Goal: Information Seeking & Learning: Learn about a topic

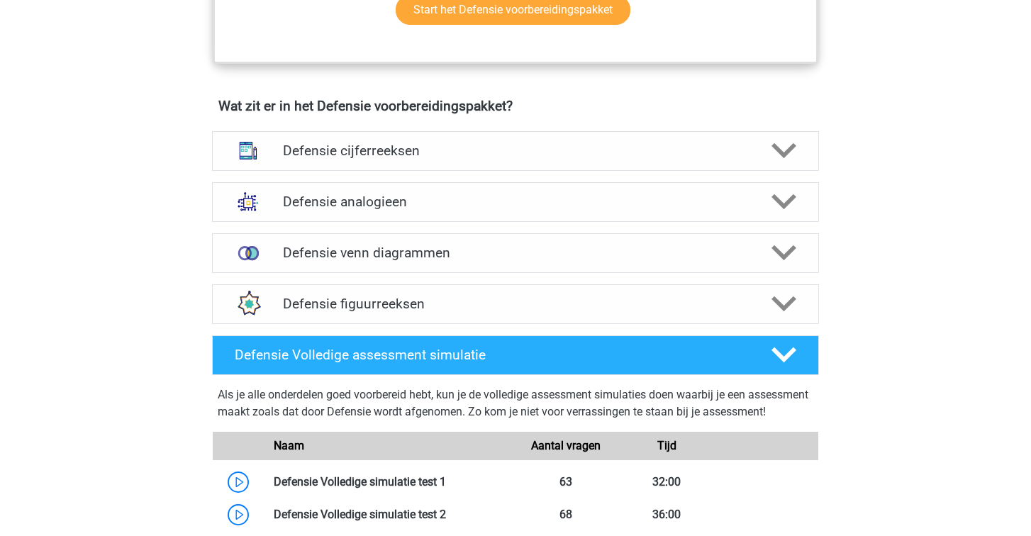
scroll to position [961, 0]
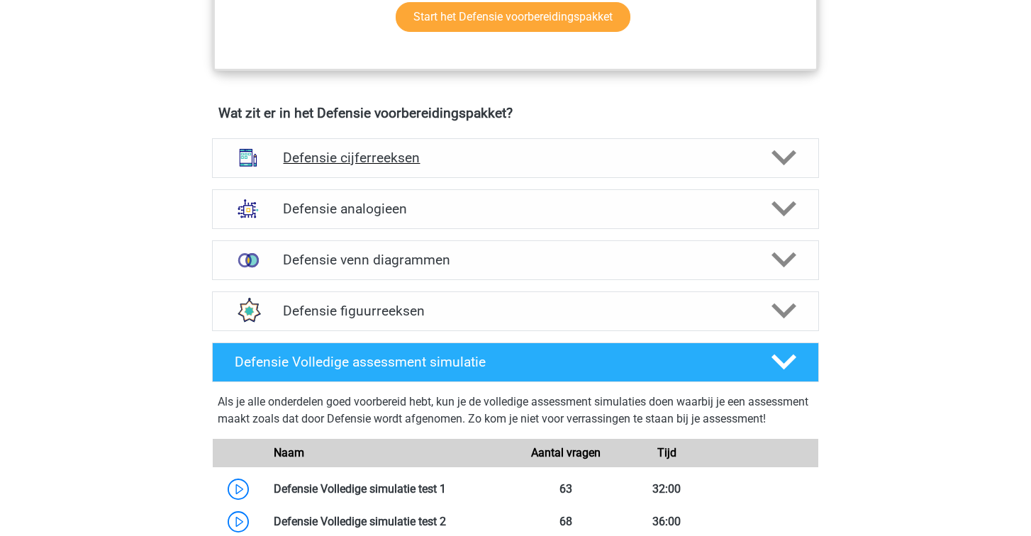
click at [485, 169] on div "Defensie cijferreeksen" at bounding box center [515, 158] width 607 height 40
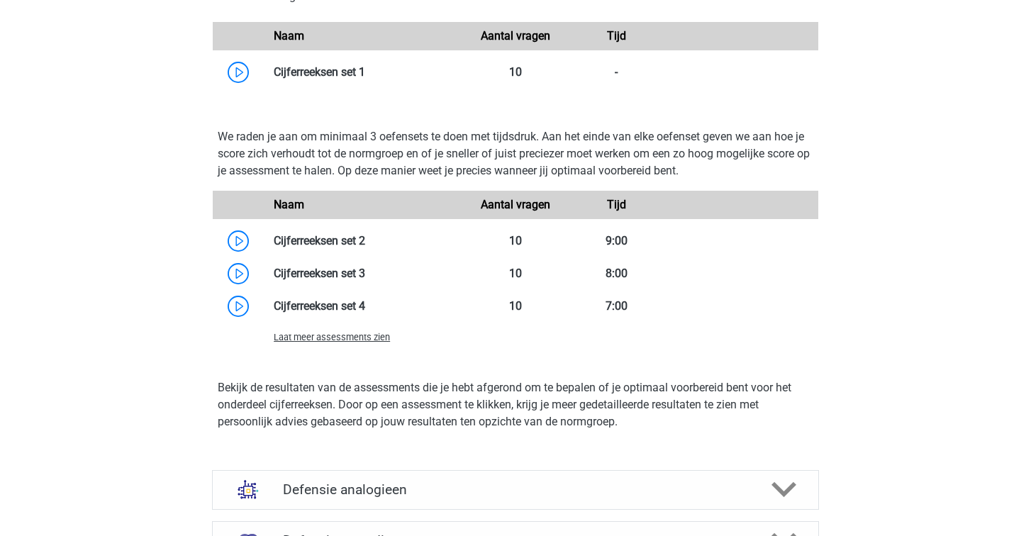
scroll to position [1484, 0]
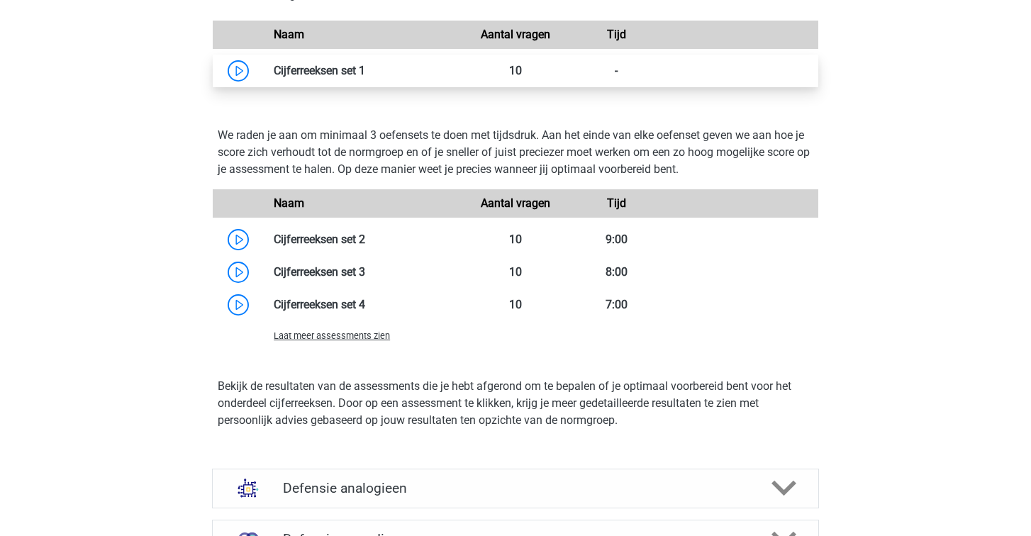
click at [365, 68] on link at bounding box center [365, 70] width 0 height 13
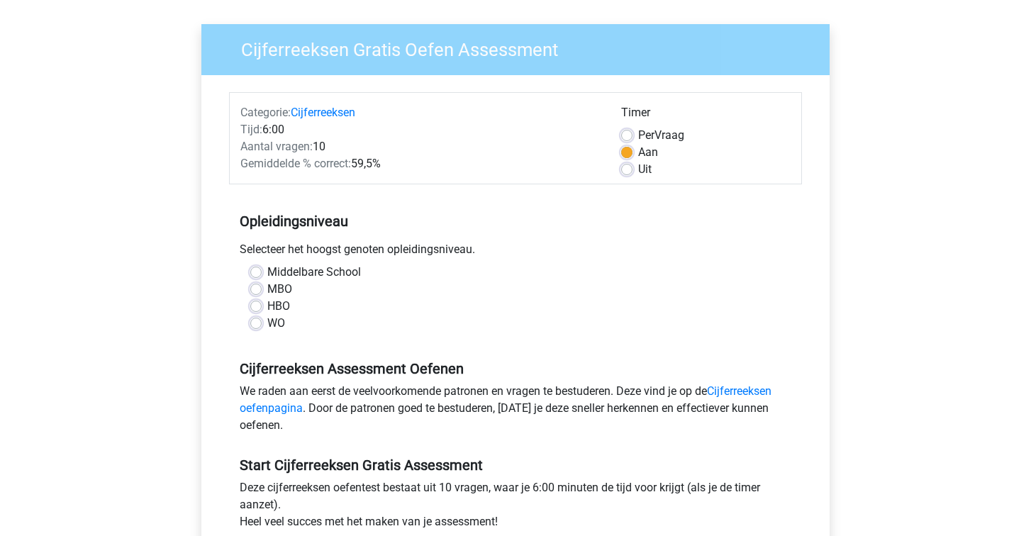
scroll to position [103, 0]
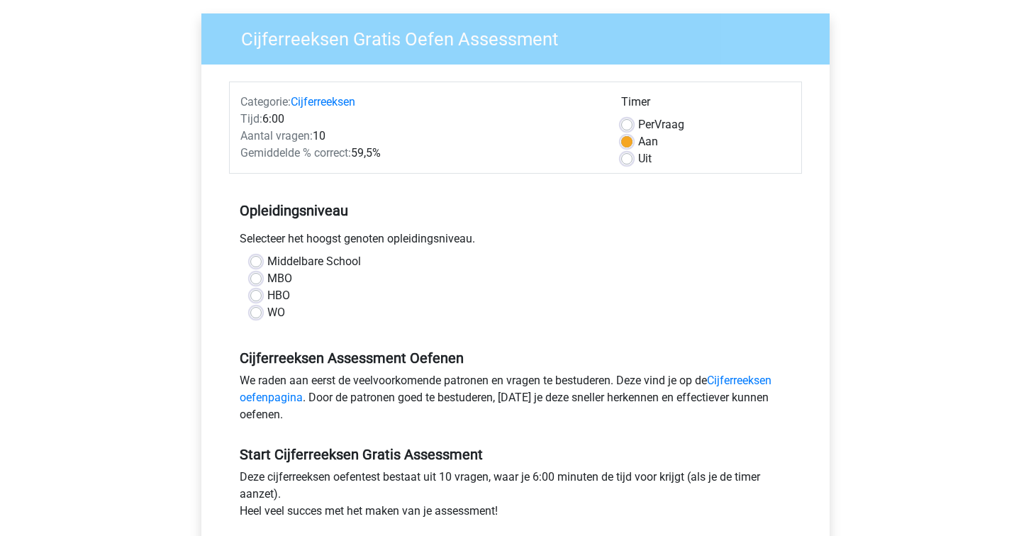
click at [267, 276] on label "MBO" at bounding box center [279, 278] width 25 height 17
click at [254, 276] on input "MBO" at bounding box center [255, 277] width 11 height 14
radio input "true"
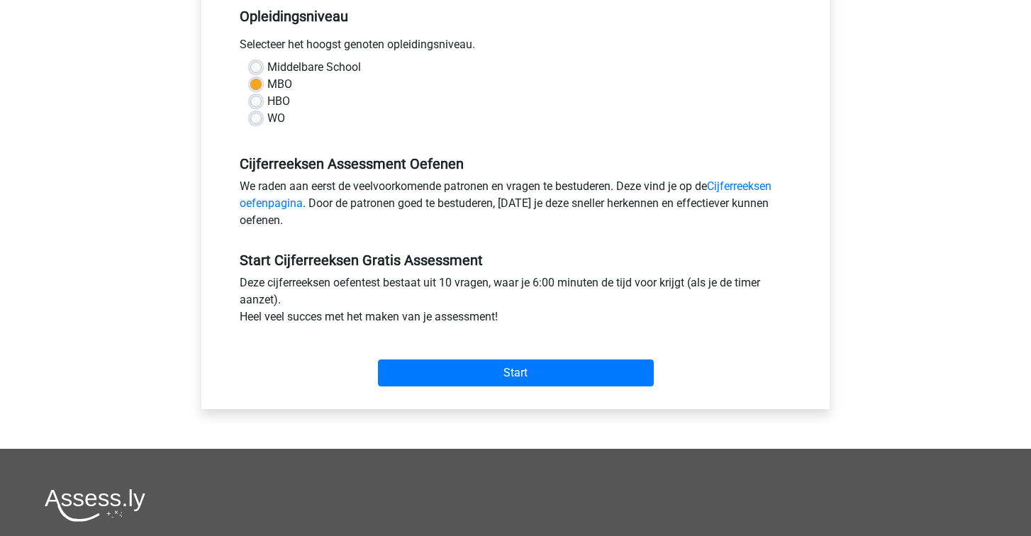
scroll to position [306, 0]
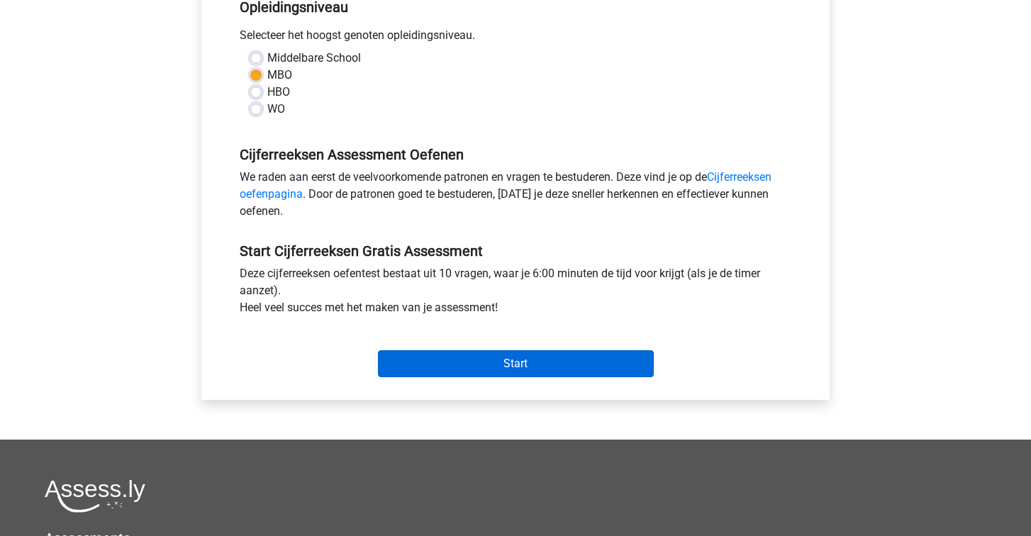
click at [508, 367] on input "Start" at bounding box center [516, 363] width 276 height 27
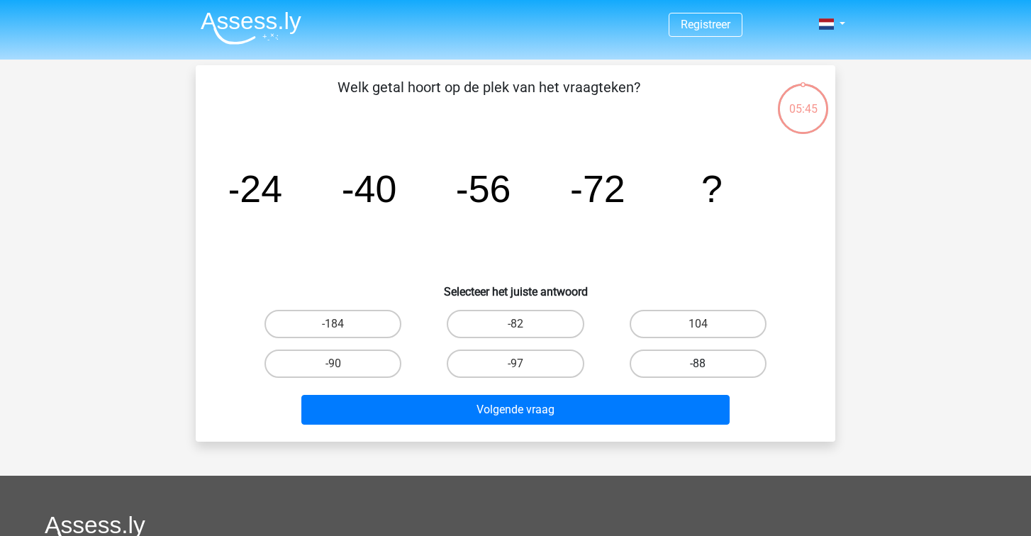
click at [670, 355] on label "-88" at bounding box center [697, 363] width 137 height 28
click at [698, 364] on input "-88" at bounding box center [702, 368] width 9 height 9
radio input "true"
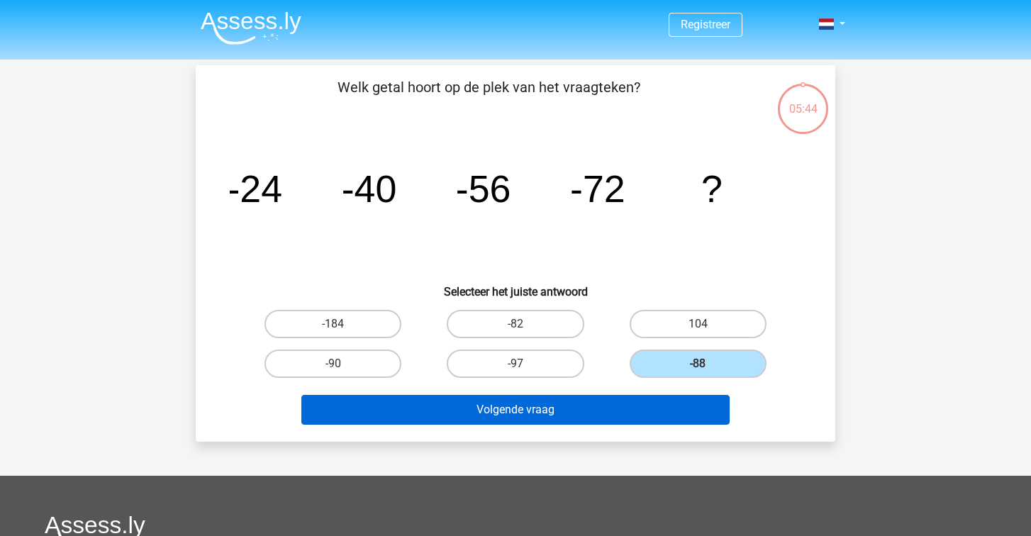
click at [628, 413] on button "Volgende vraag" at bounding box center [515, 410] width 429 height 30
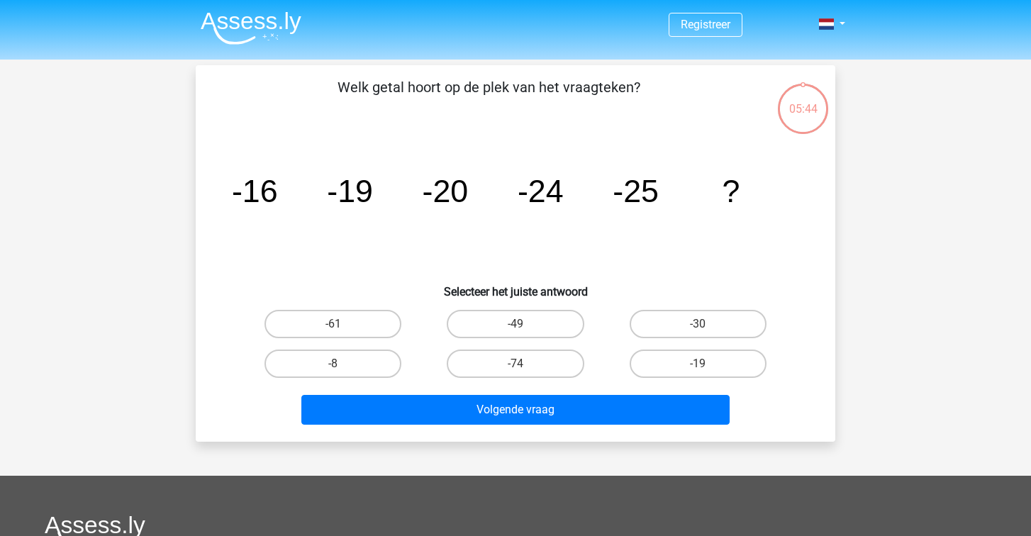
scroll to position [65, 0]
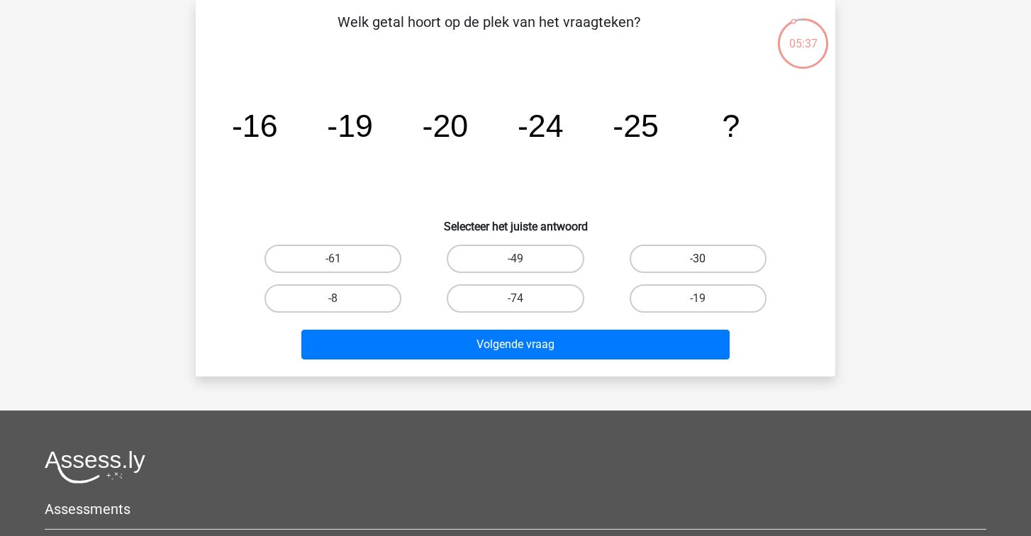
click at [682, 252] on label "-30" at bounding box center [697, 259] width 137 height 28
click at [698, 259] on input "-30" at bounding box center [702, 263] width 9 height 9
radio input "true"
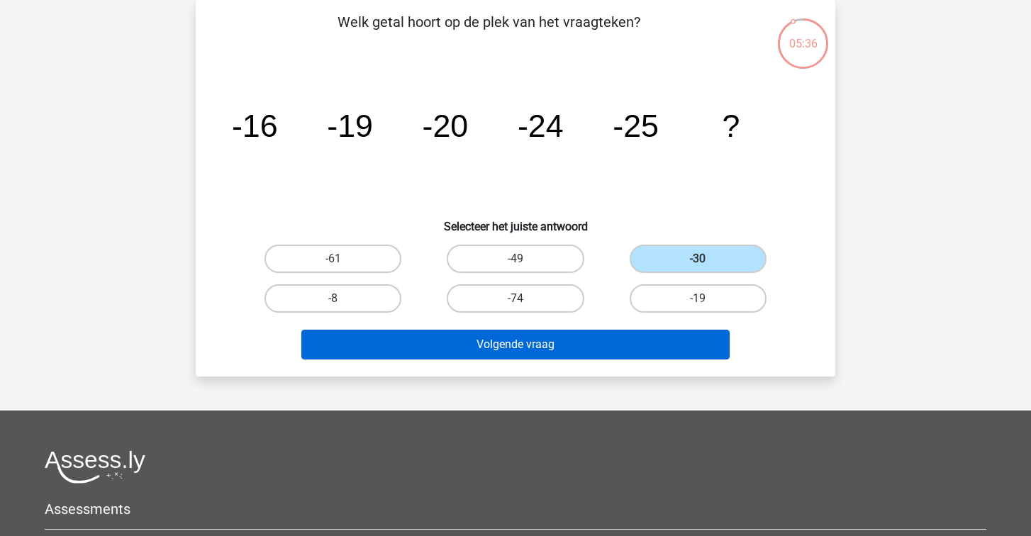
click at [609, 336] on button "Volgende vraag" at bounding box center [515, 345] width 429 height 30
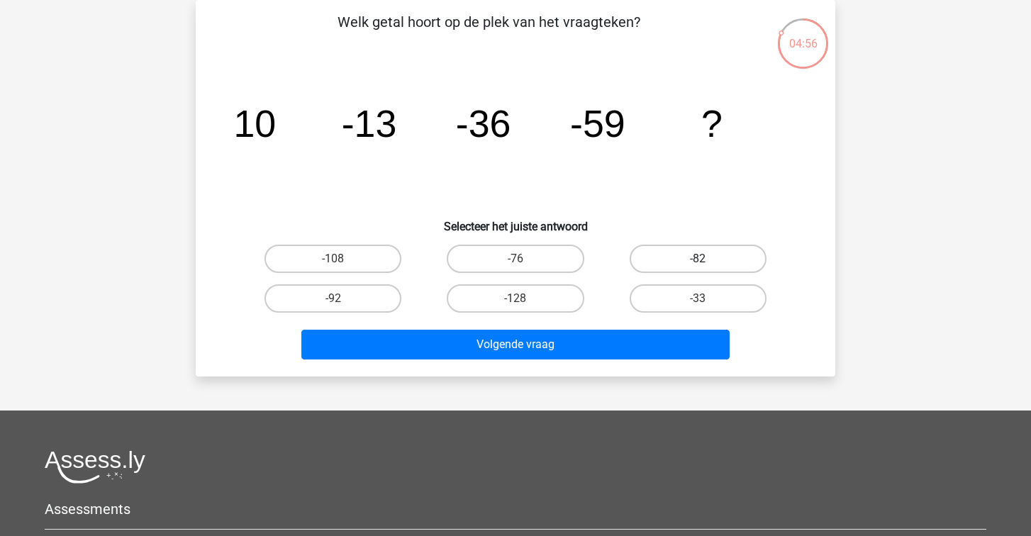
click at [651, 248] on label "-82" at bounding box center [697, 259] width 137 height 28
click at [698, 259] on input "-82" at bounding box center [702, 263] width 9 height 9
radio input "true"
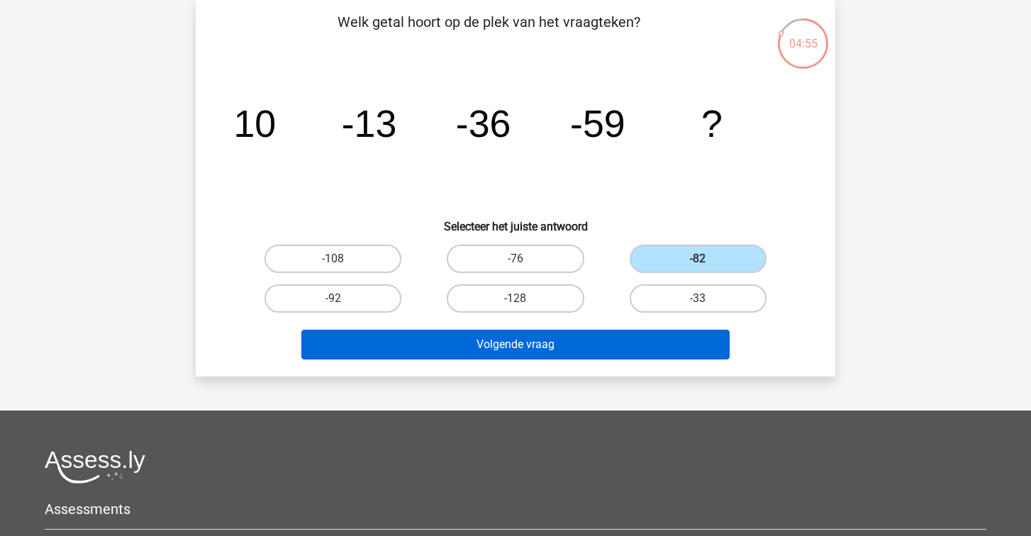
click at [586, 339] on button "Volgende vraag" at bounding box center [515, 345] width 429 height 30
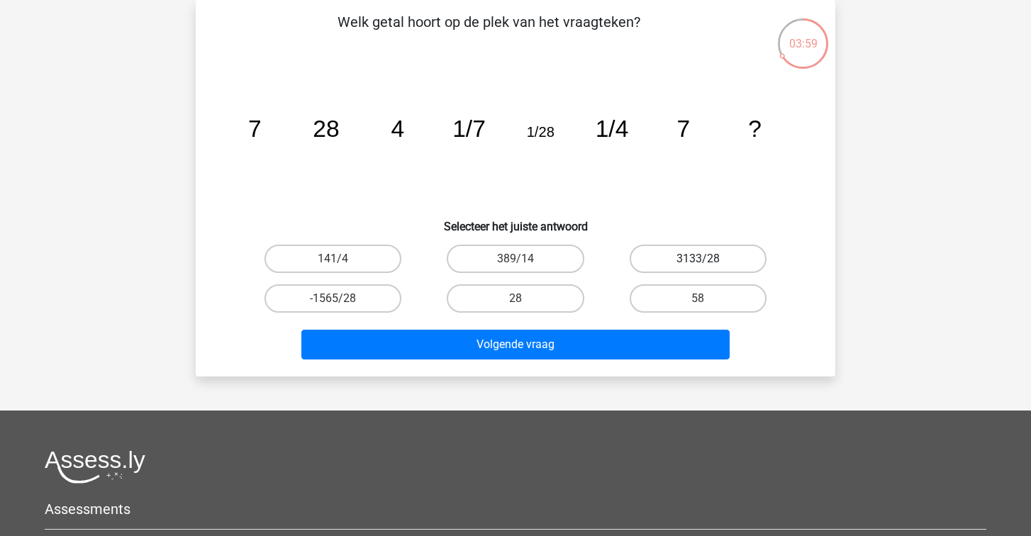
click at [676, 262] on label "3133/28" at bounding box center [697, 259] width 137 height 28
click at [698, 262] on input "3133/28" at bounding box center [702, 263] width 9 height 9
radio input "true"
click at [593, 361] on div "Volgende vraag" at bounding box center [515, 347] width 547 height 35
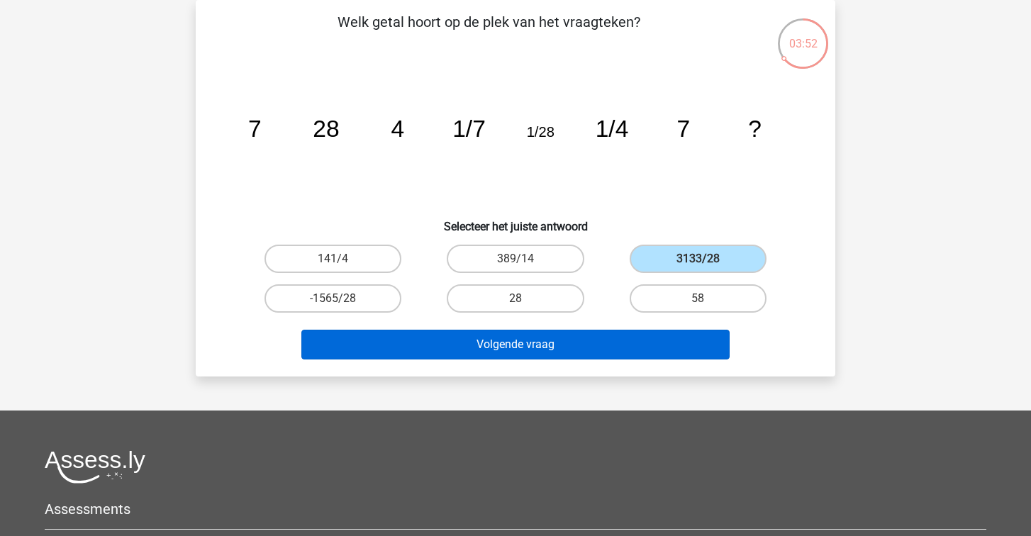
click at [587, 344] on button "Volgende vraag" at bounding box center [515, 345] width 429 height 30
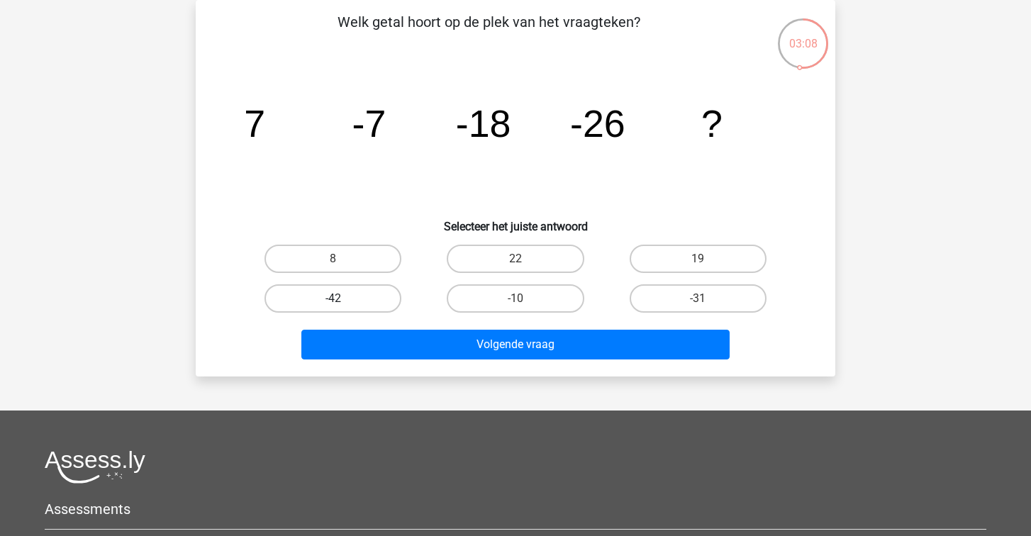
click at [380, 303] on label "-42" at bounding box center [332, 298] width 137 height 28
click at [342, 303] on input "-42" at bounding box center [337, 302] width 9 height 9
radio input "true"
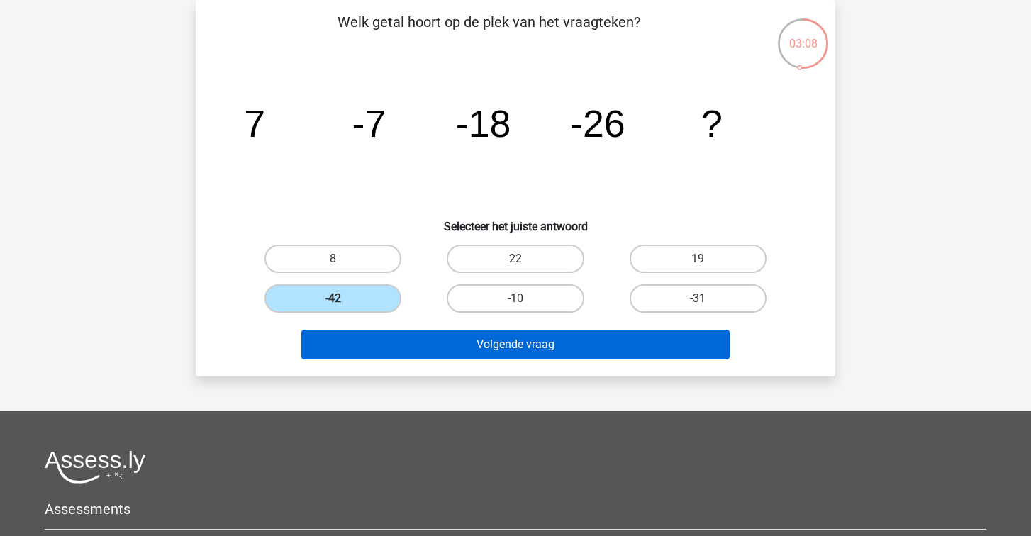
click at [462, 352] on button "Volgende vraag" at bounding box center [515, 345] width 429 height 30
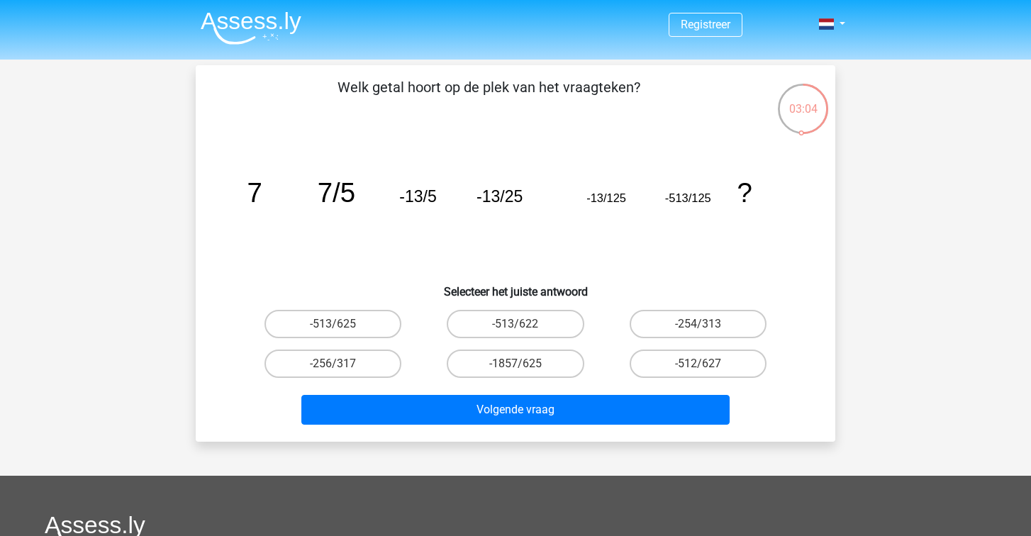
scroll to position [36, 0]
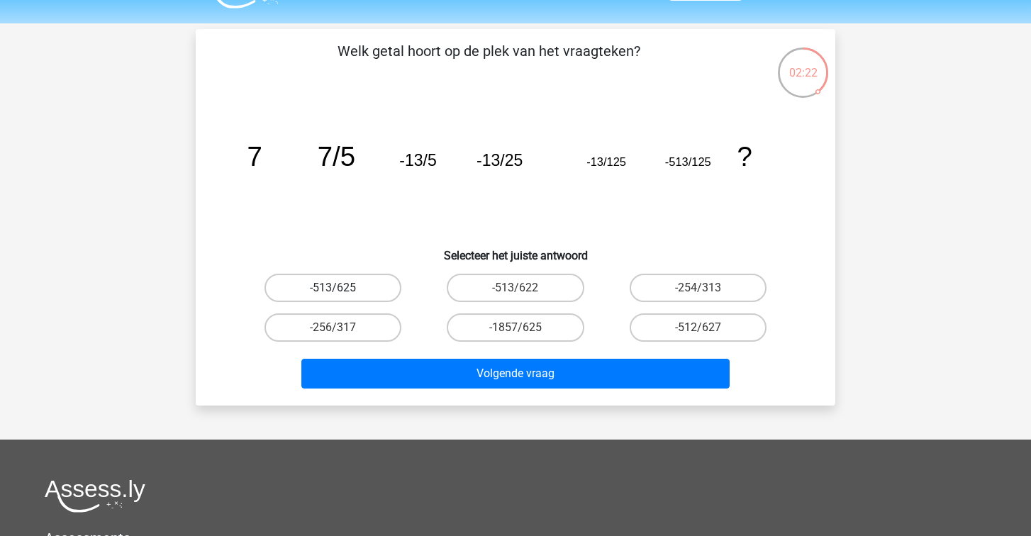
click at [362, 288] on label "-513/625" at bounding box center [332, 288] width 137 height 28
click at [342, 288] on input "-513/625" at bounding box center [337, 292] width 9 height 9
radio input "true"
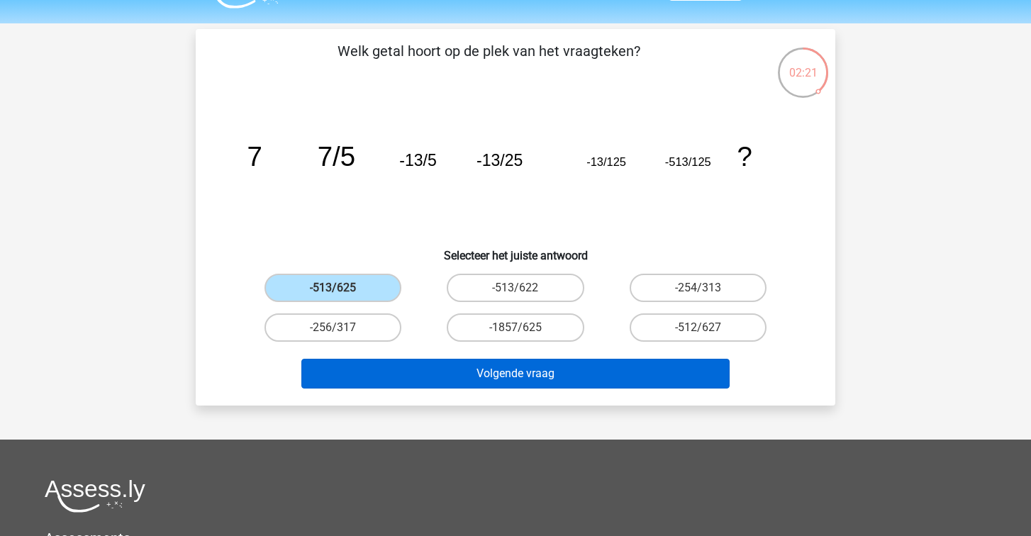
click at [464, 371] on button "Volgende vraag" at bounding box center [515, 374] width 429 height 30
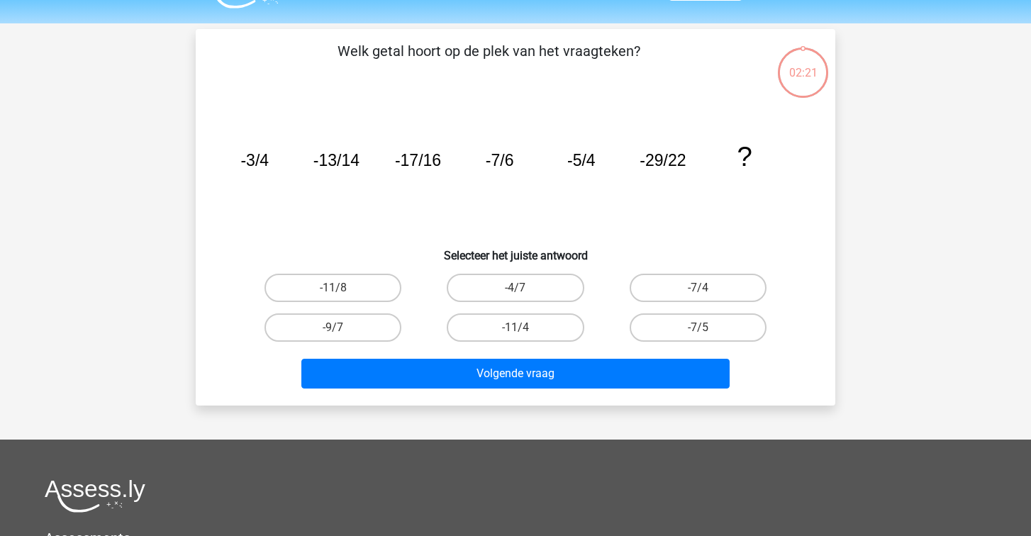
scroll to position [65, 0]
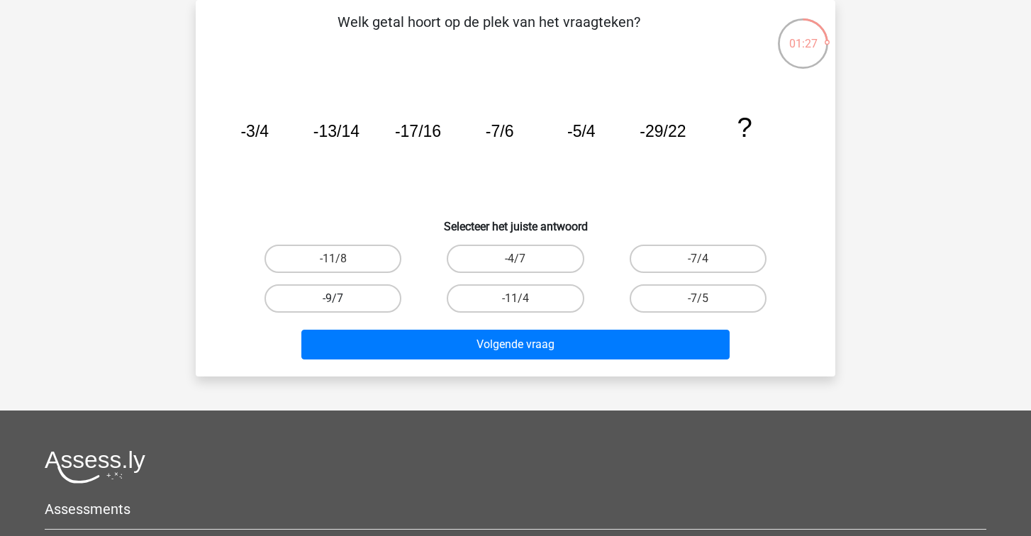
click at [353, 291] on label "-9/7" at bounding box center [332, 298] width 137 height 28
click at [342, 298] on input "-9/7" at bounding box center [337, 302] width 9 height 9
radio input "true"
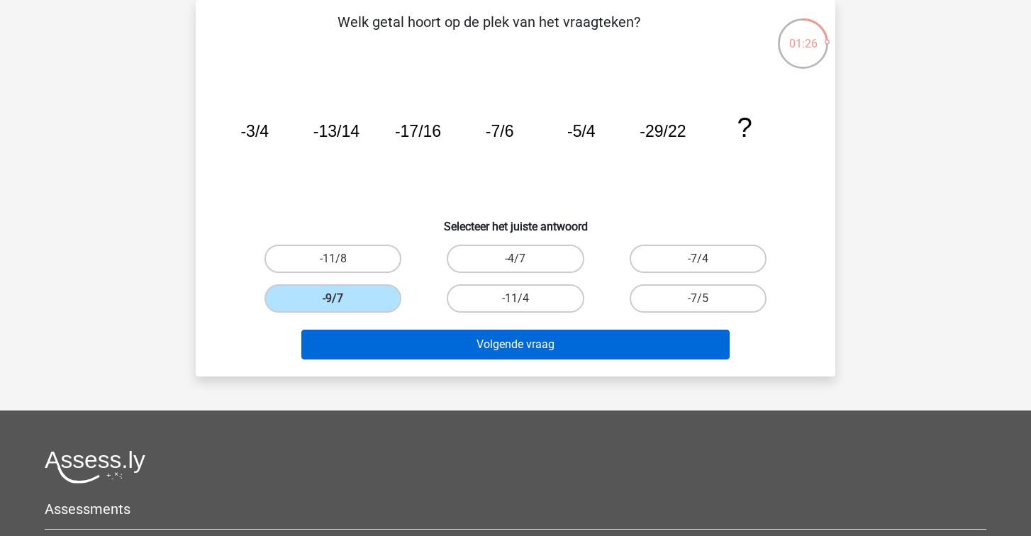
click at [418, 334] on button "Volgende vraag" at bounding box center [515, 345] width 429 height 30
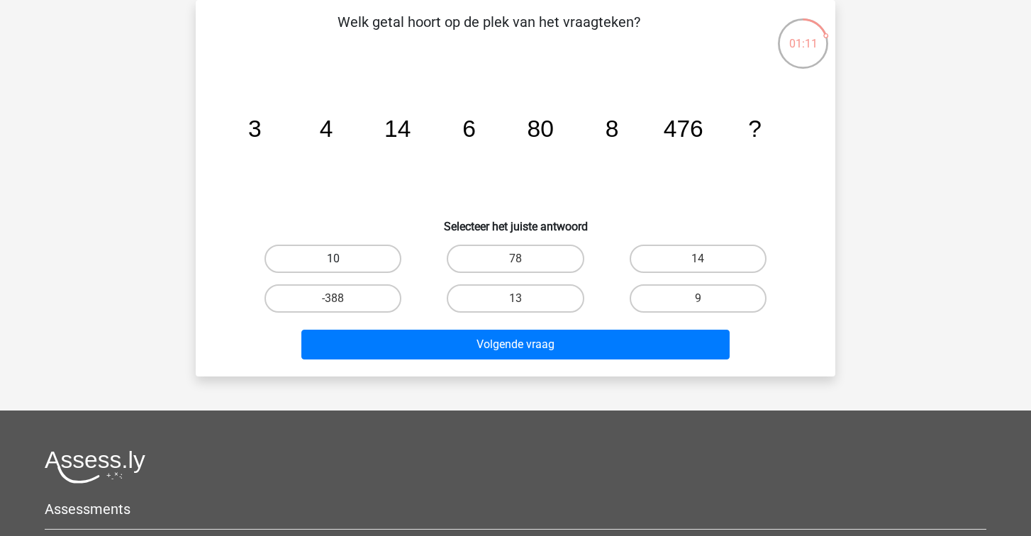
click at [345, 250] on label "10" at bounding box center [332, 259] width 137 height 28
click at [342, 259] on input "10" at bounding box center [337, 263] width 9 height 9
radio input "true"
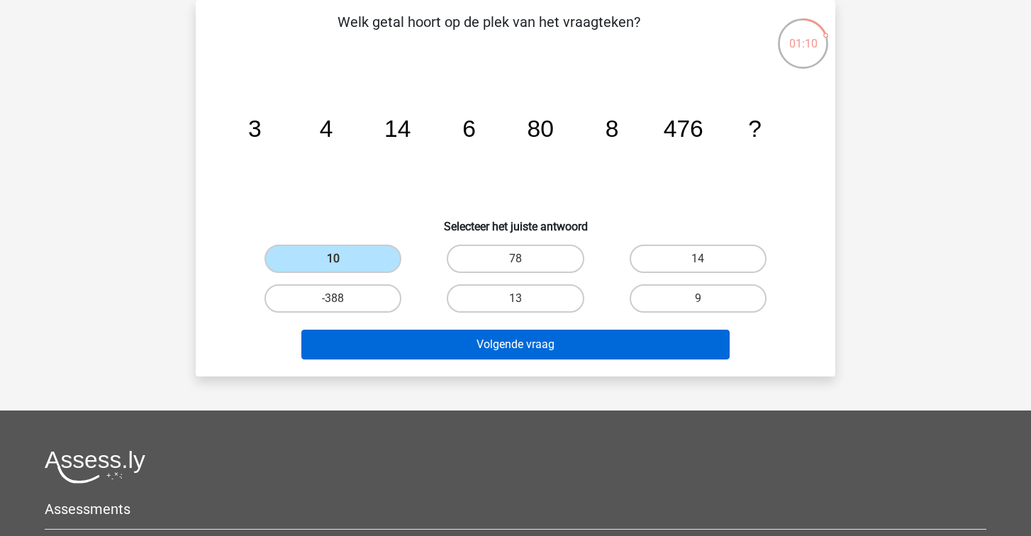
click at [464, 337] on button "Volgende vraag" at bounding box center [515, 345] width 429 height 30
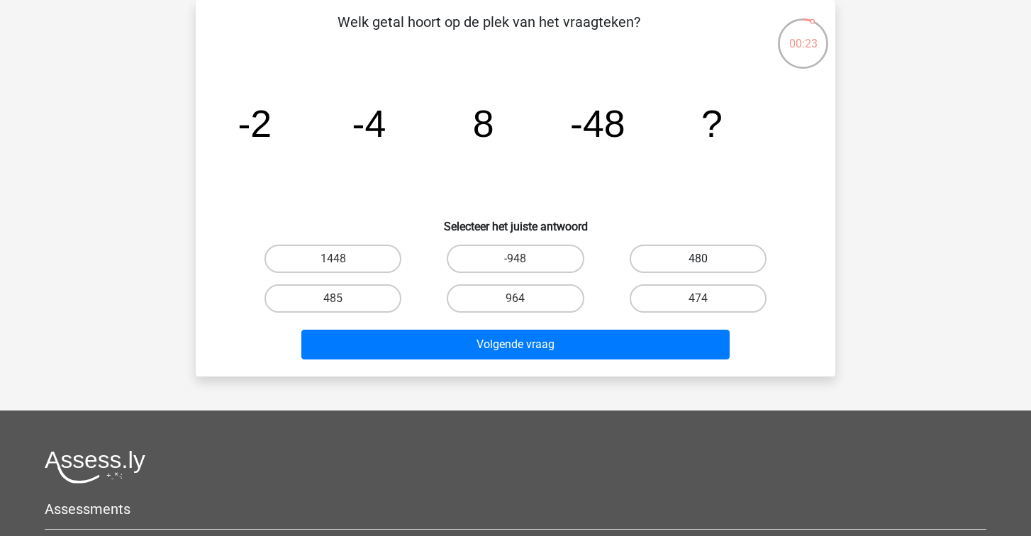
click at [679, 269] on label "480" at bounding box center [697, 259] width 137 height 28
click at [698, 268] on input "480" at bounding box center [702, 263] width 9 height 9
radio input "true"
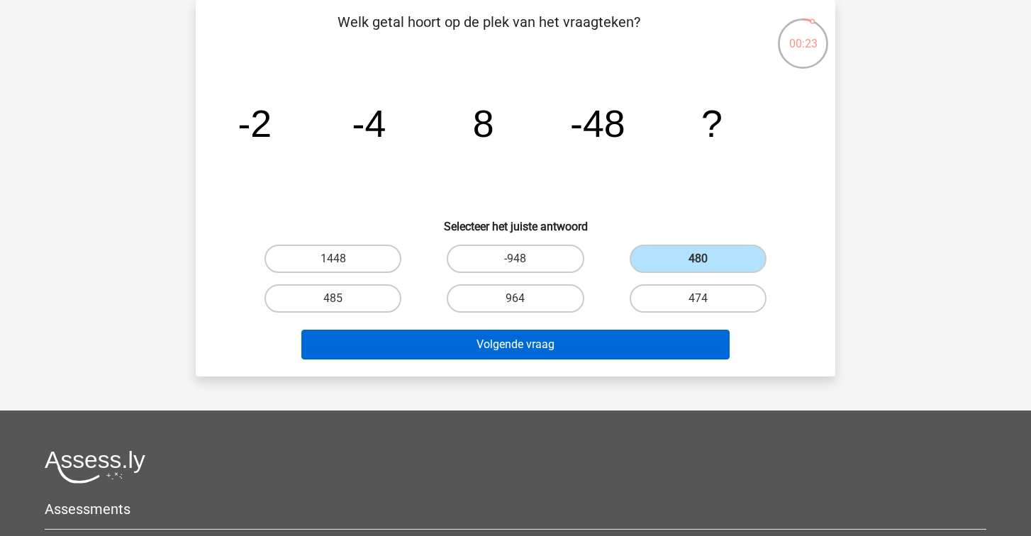
click at [623, 336] on button "Volgende vraag" at bounding box center [515, 345] width 429 height 30
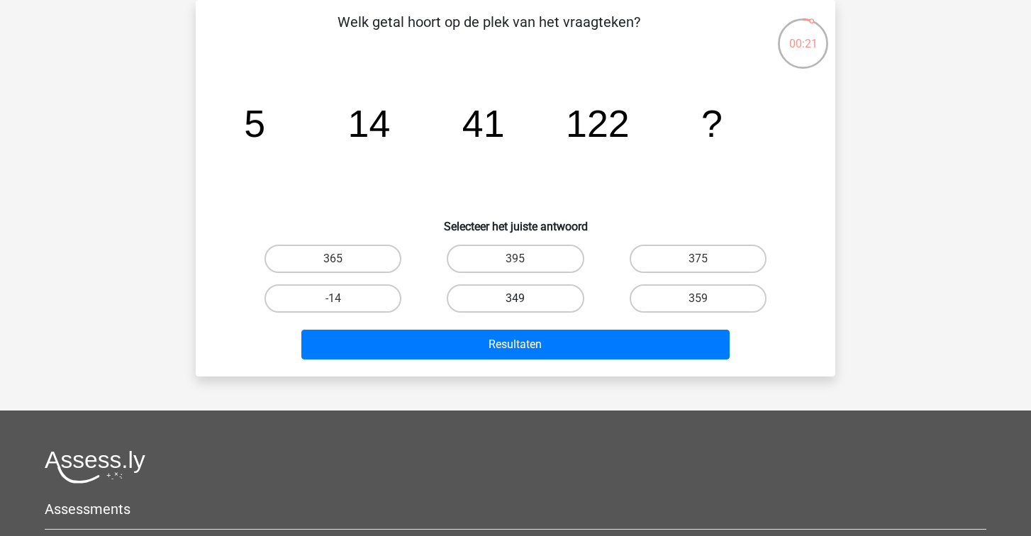
click at [510, 298] on label "349" at bounding box center [515, 298] width 137 height 28
click at [515, 298] on input "349" at bounding box center [519, 302] width 9 height 9
radio input "true"
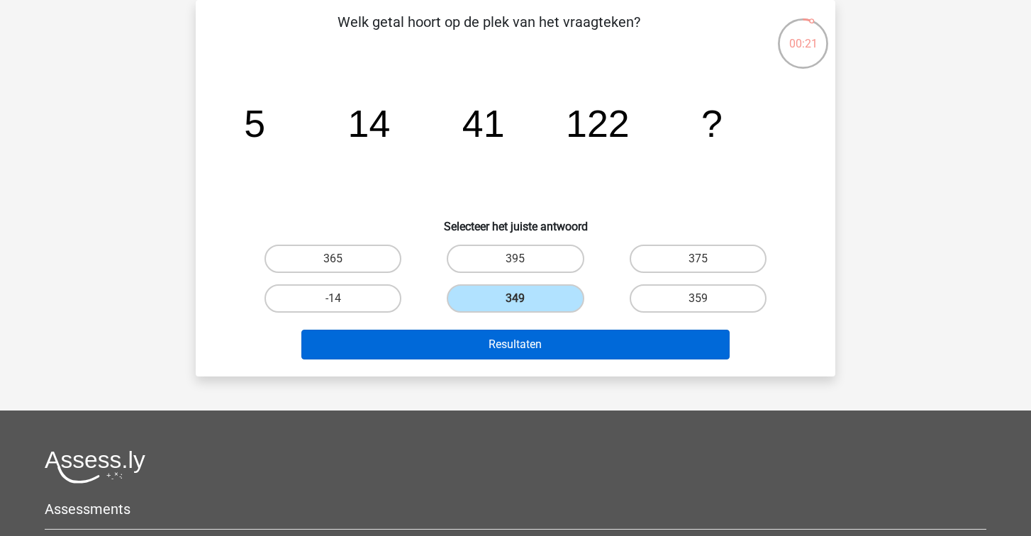
click at [514, 348] on button "Resultaten" at bounding box center [515, 345] width 429 height 30
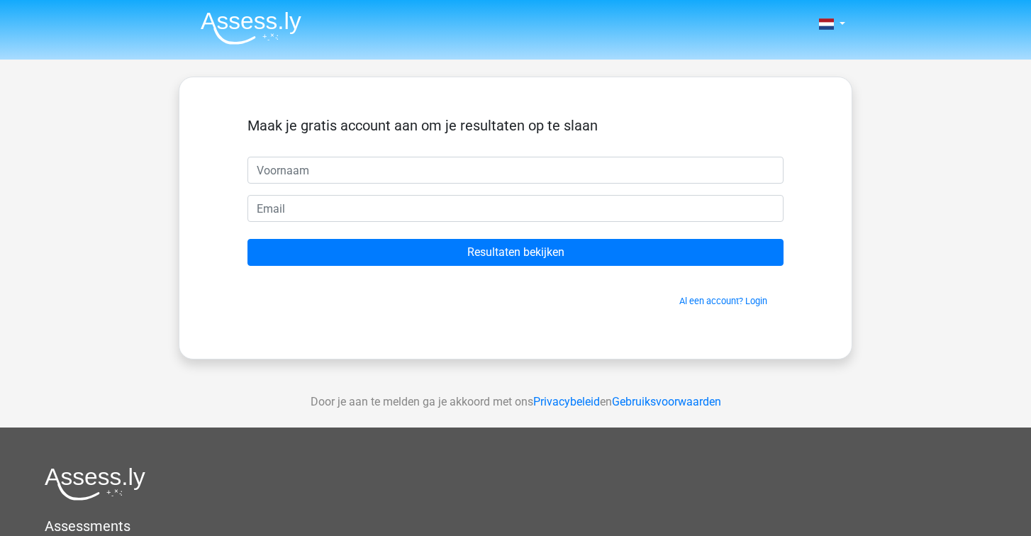
click at [241, 27] on img at bounding box center [251, 27] width 101 height 33
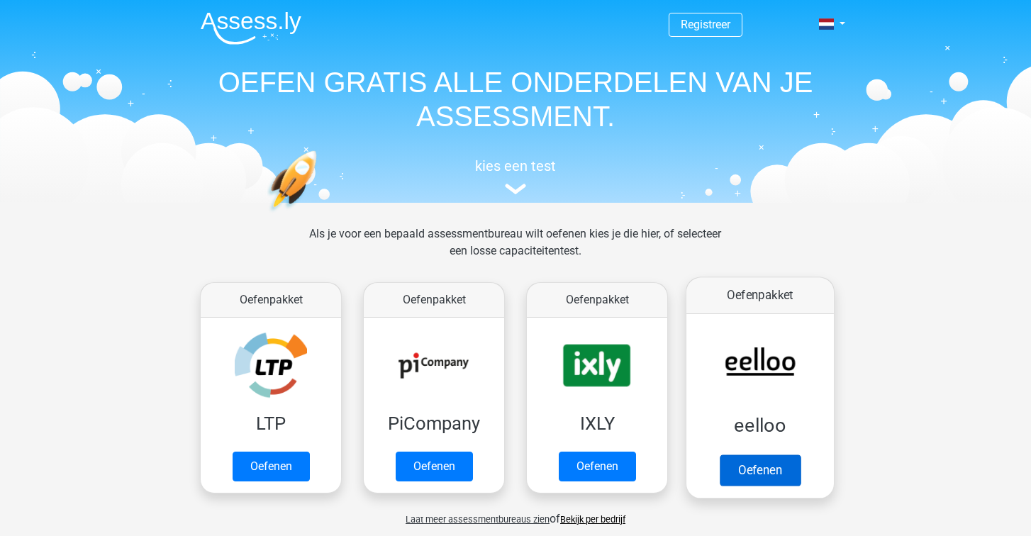
click at [784, 482] on link "Oefenen" at bounding box center [760, 469] width 81 height 31
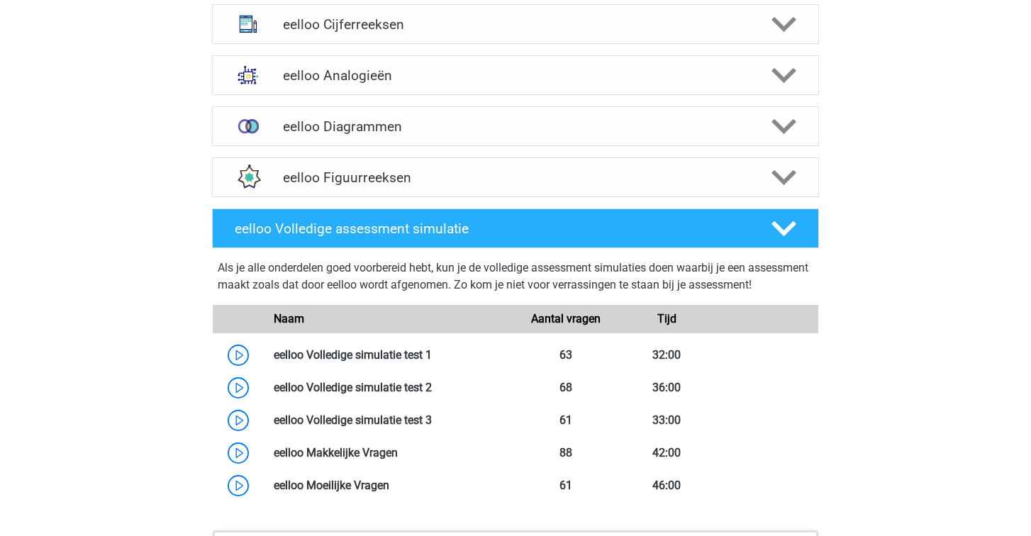
scroll to position [956, 0]
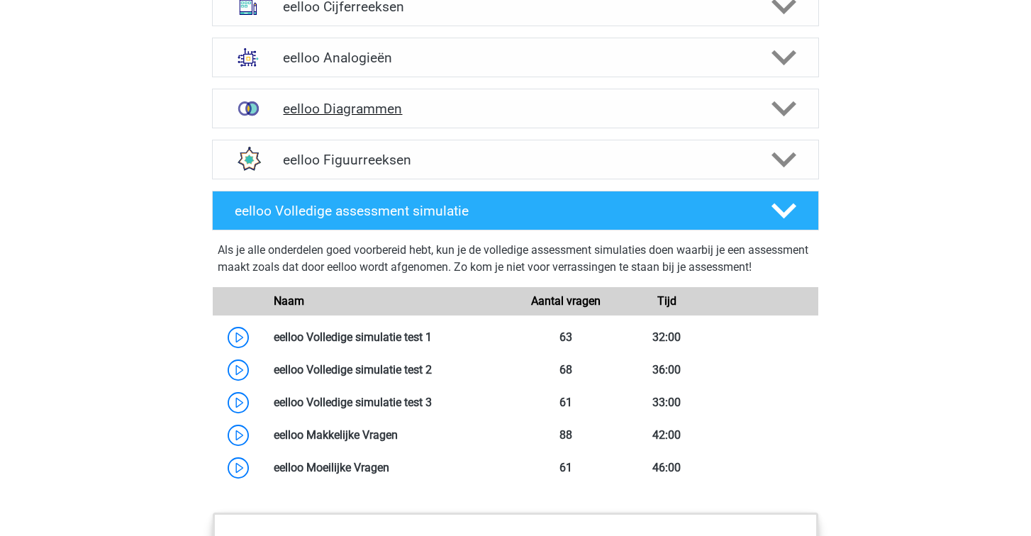
click at [808, 116] on div "eelloo Diagrammen" at bounding box center [515, 109] width 607 height 40
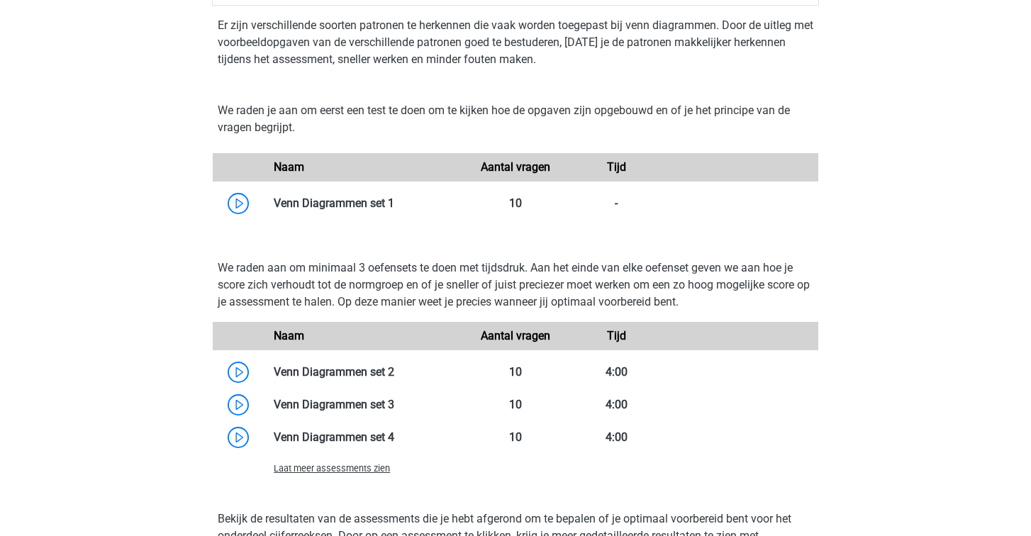
scroll to position [1086, 0]
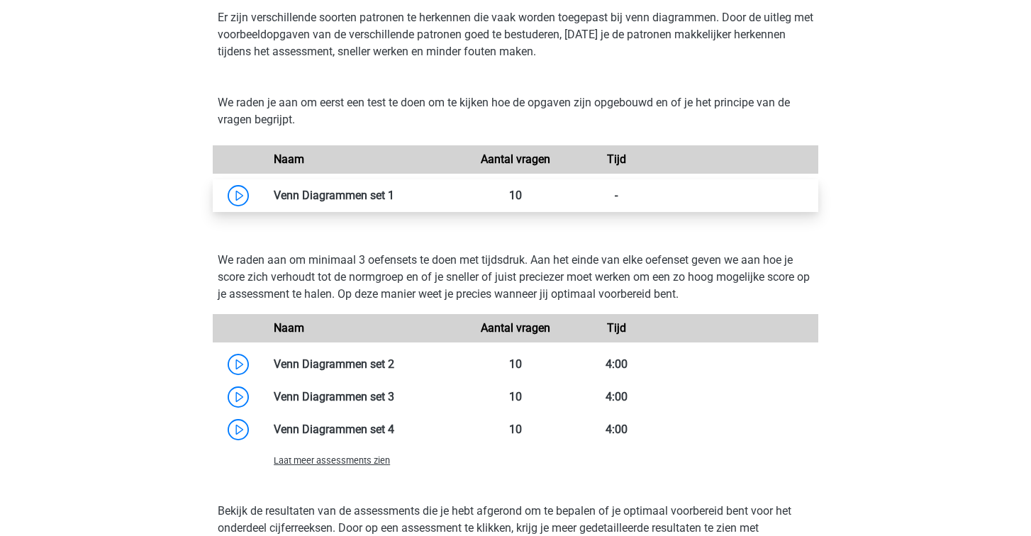
click at [394, 201] on link at bounding box center [394, 195] width 0 height 13
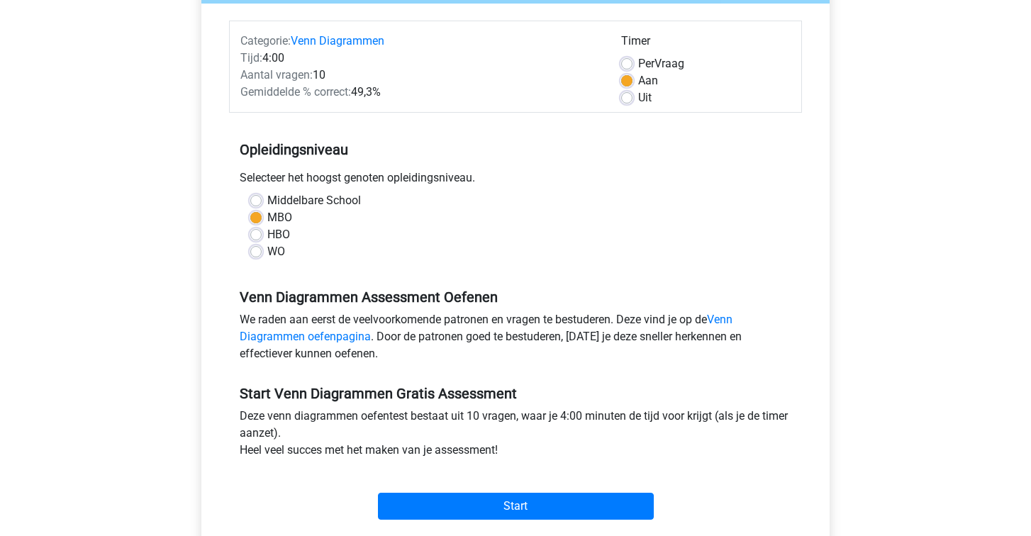
scroll to position [167, 0]
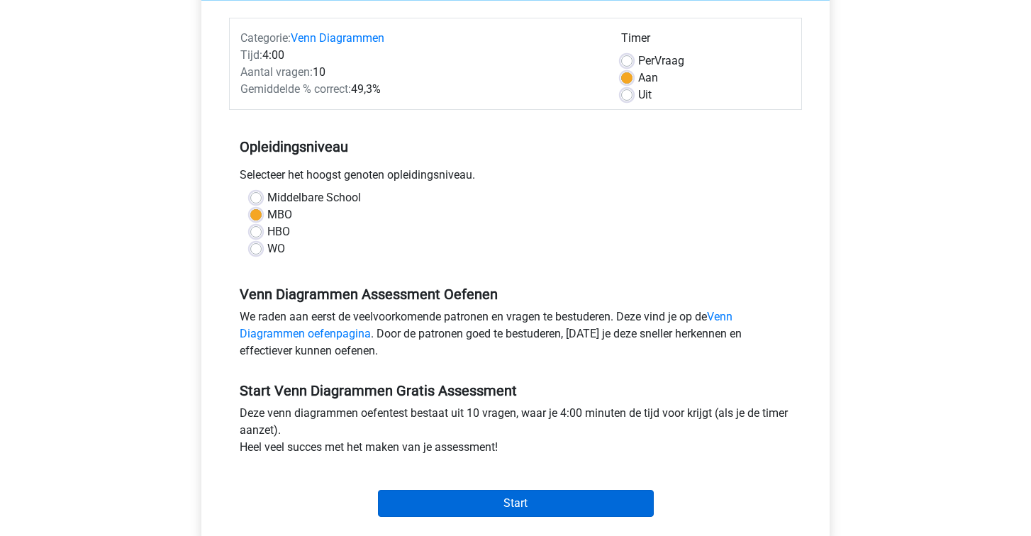
click at [493, 500] on input "Start" at bounding box center [516, 503] width 276 height 27
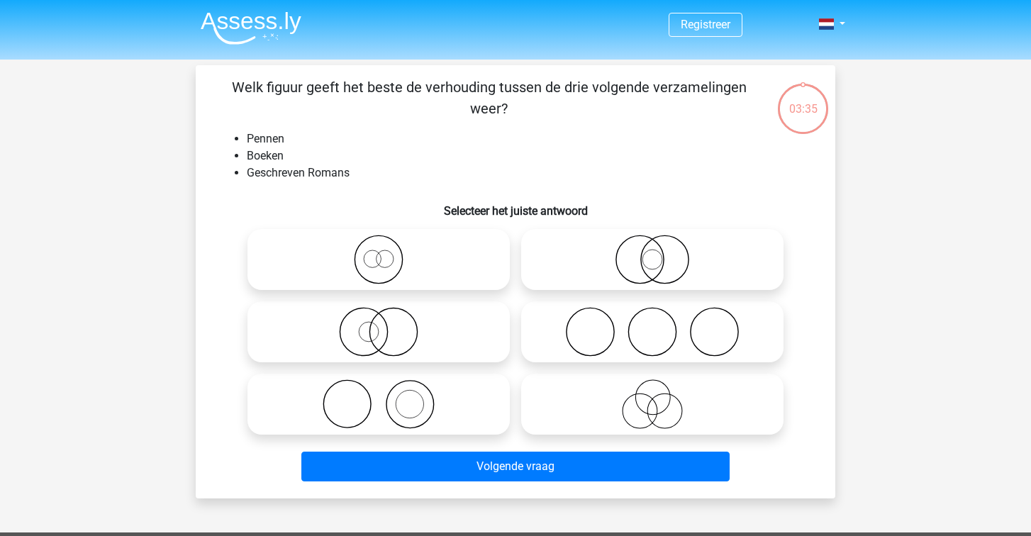
click at [448, 333] on icon at bounding box center [378, 332] width 251 height 50
click at [388, 325] on input "radio" at bounding box center [383, 319] width 9 height 9
radio input "true"
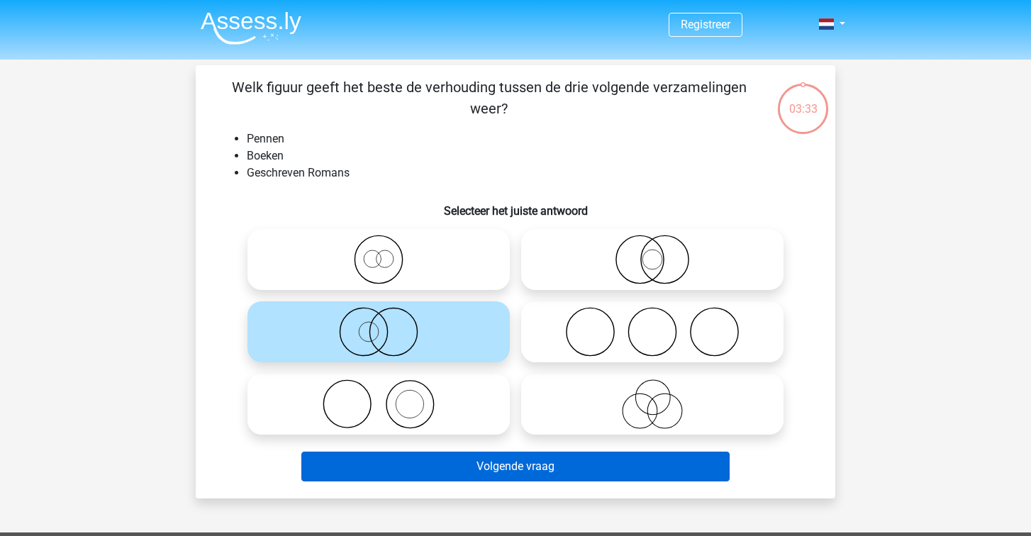
click at [469, 453] on button "Volgende vraag" at bounding box center [515, 467] width 429 height 30
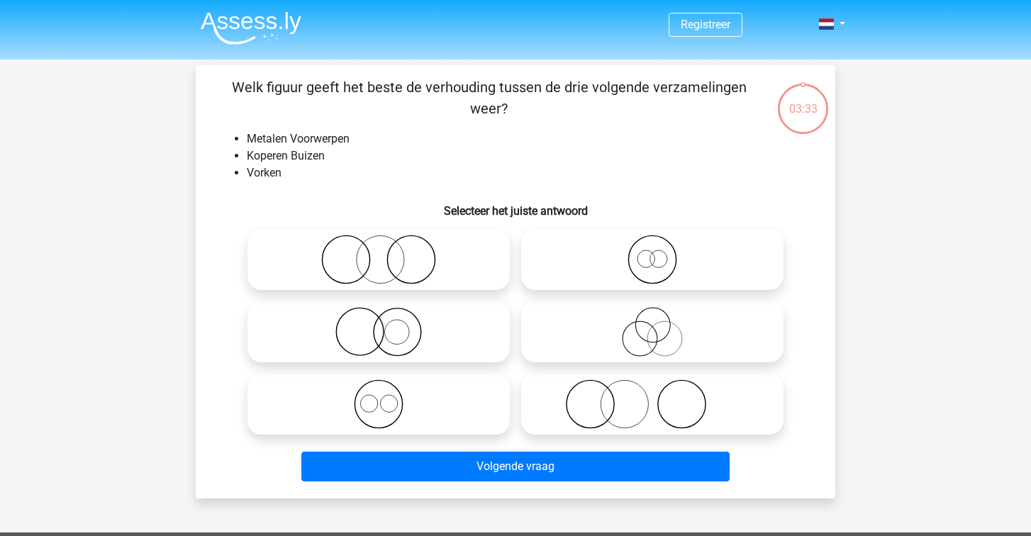
scroll to position [65, 0]
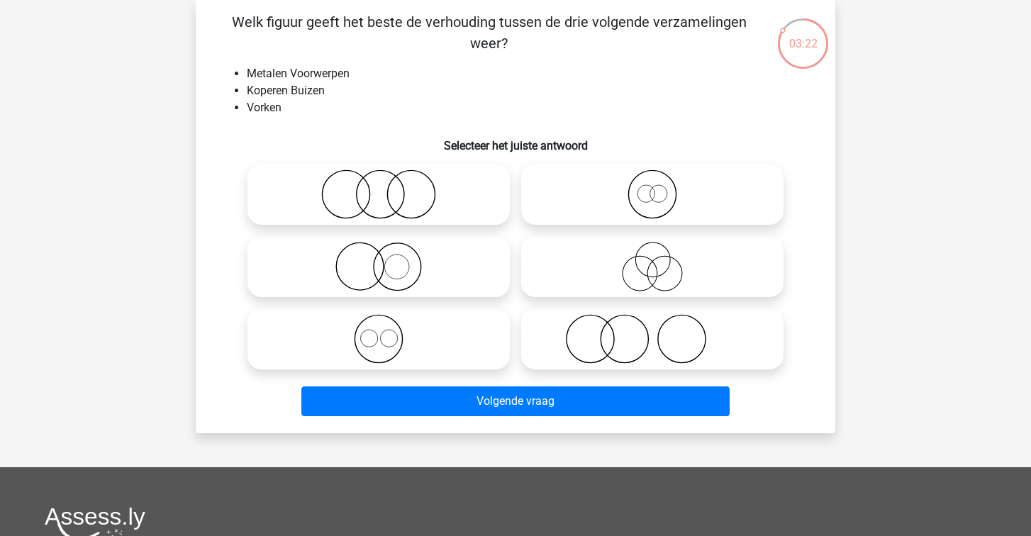
click at [569, 330] on circle at bounding box center [589, 338] width 47 height 47
click at [652, 330] on input "radio" at bounding box center [656, 327] width 9 height 9
radio input "true"
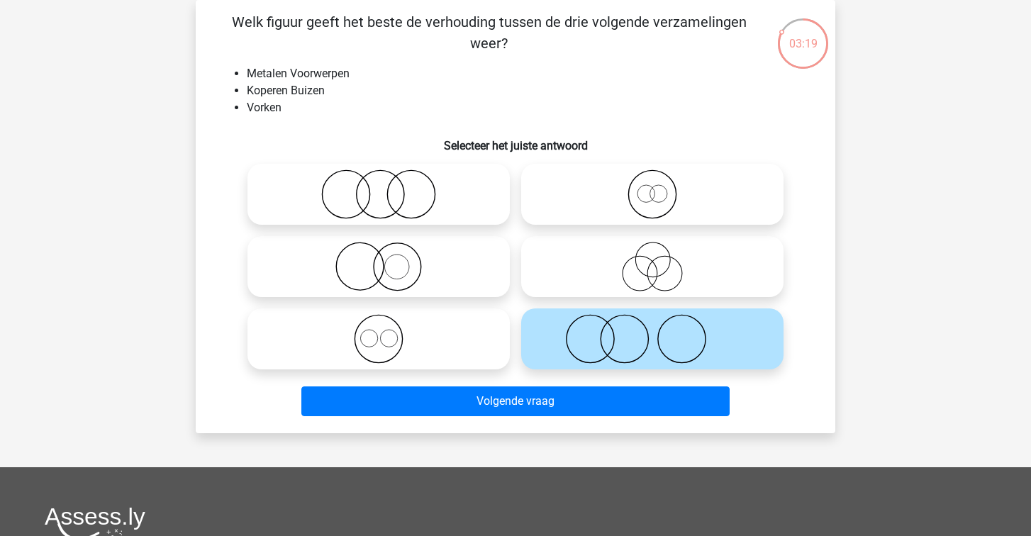
click at [390, 190] on icon at bounding box center [378, 194] width 251 height 50
click at [388, 187] on input "radio" at bounding box center [383, 182] width 9 height 9
radio input "true"
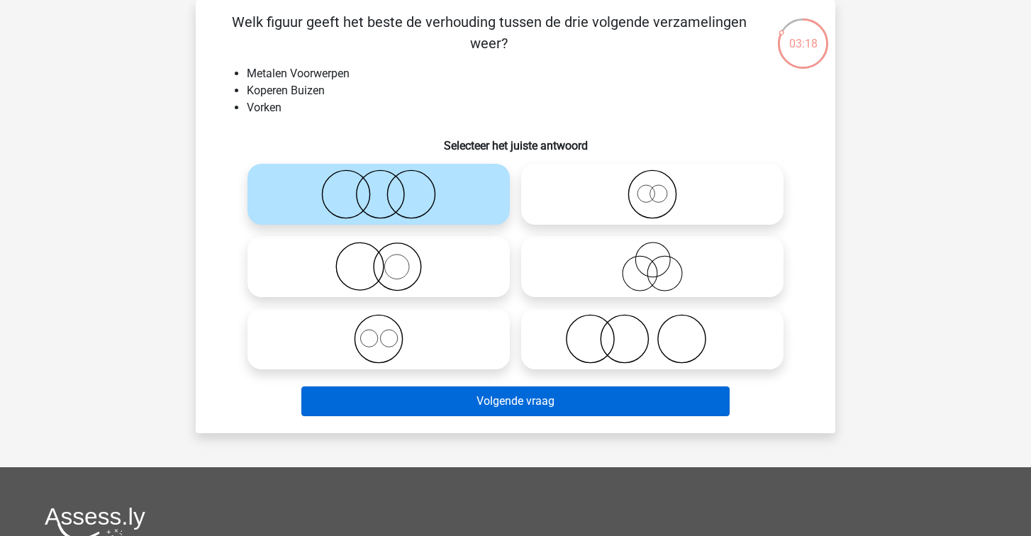
click at [487, 409] on button "Volgende vraag" at bounding box center [515, 401] width 429 height 30
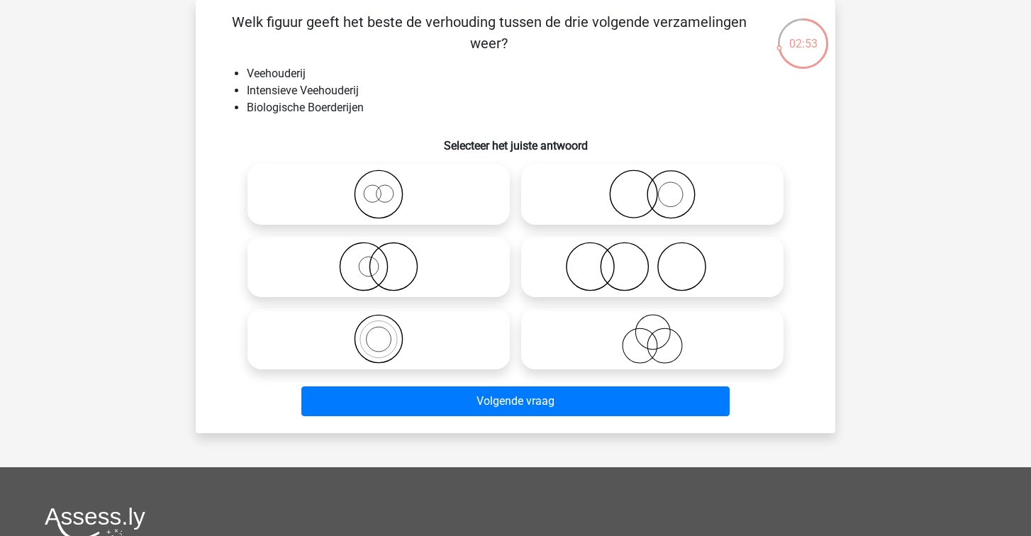
click at [580, 264] on icon at bounding box center [652, 267] width 251 height 50
click at [652, 259] on input "radio" at bounding box center [656, 254] width 9 height 9
radio input "true"
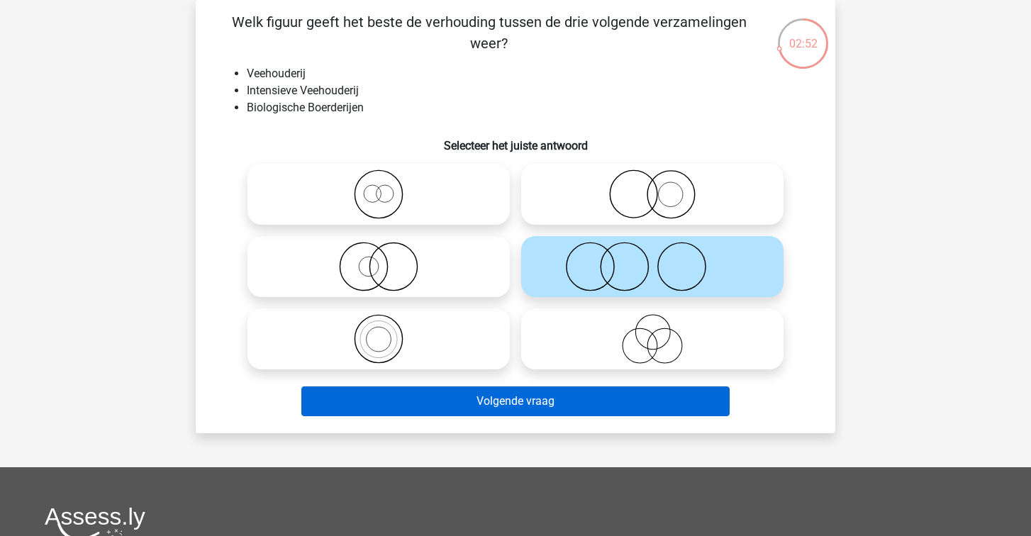
click at [585, 406] on button "Volgende vraag" at bounding box center [515, 401] width 429 height 30
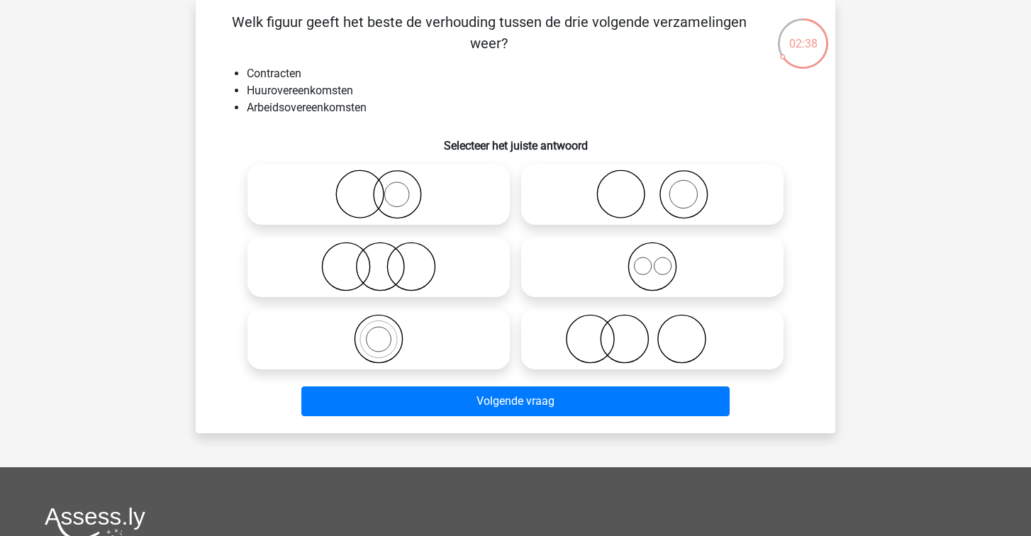
click at [586, 268] on icon at bounding box center [652, 267] width 251 height 50
click at [652, 259] on input "radio" at bounding box center [656, 254] width 9 height 9
radio input "true"
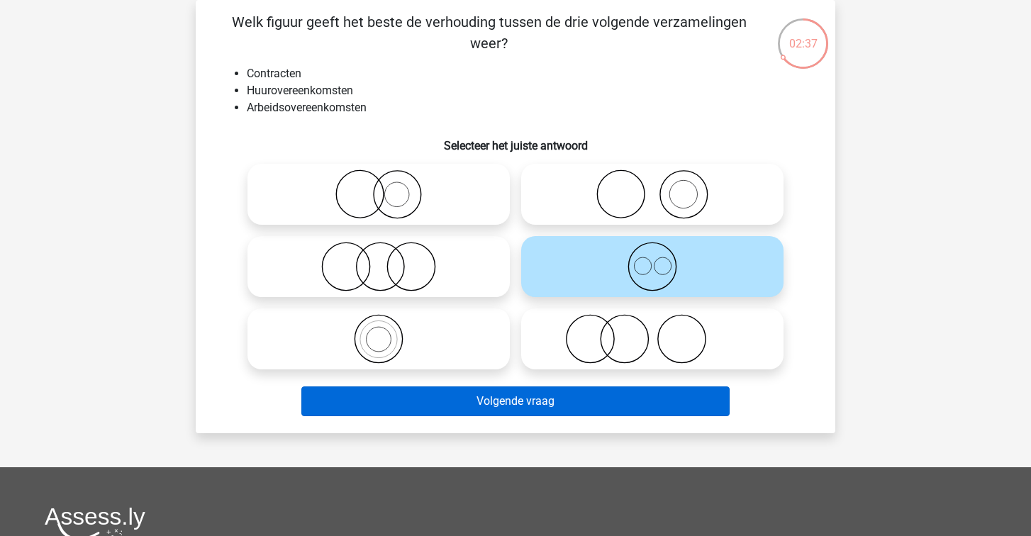
click at [556, 396] on button "Volgende vraag" at bounding box center [515, 401] width 429 height 30
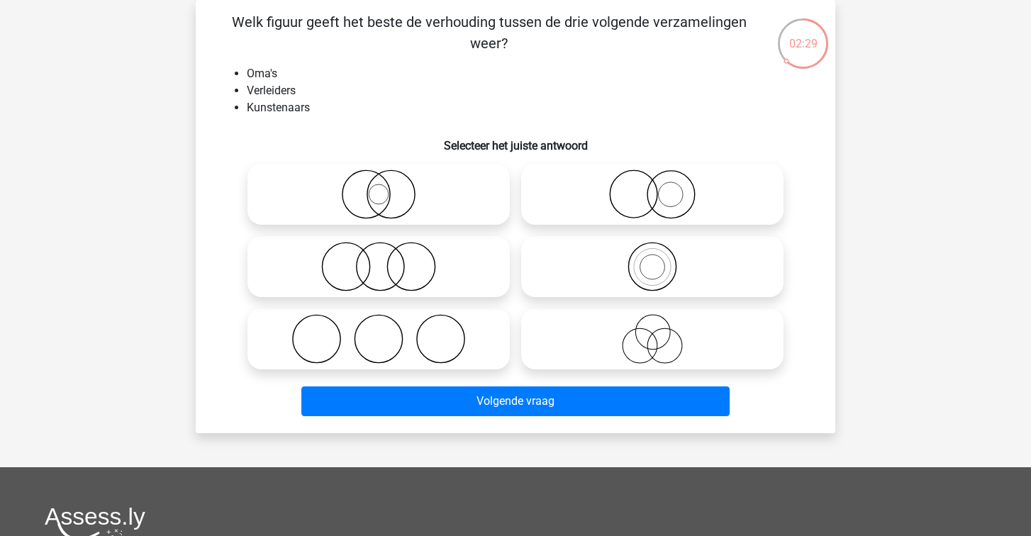
click at [668, 345] on icon at bounding box center [652, 339] width 251 height 50
click at [661, 332] on input "radio" at bounding box center [656, 327] width 9 height 9
radio input "true"
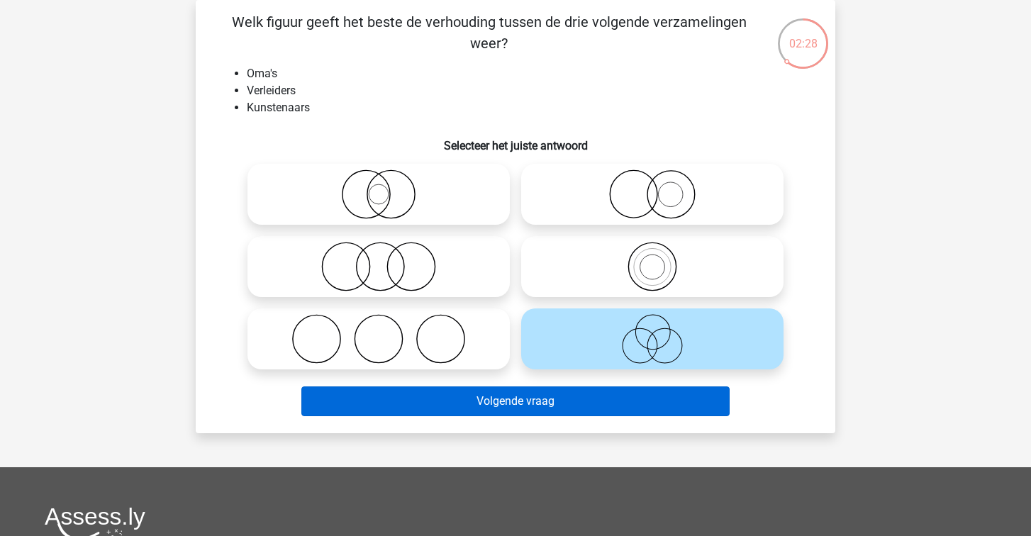
click at [630, 401] on button "Volgende vraag" at bounding box center [515, 401] width 429 height 30
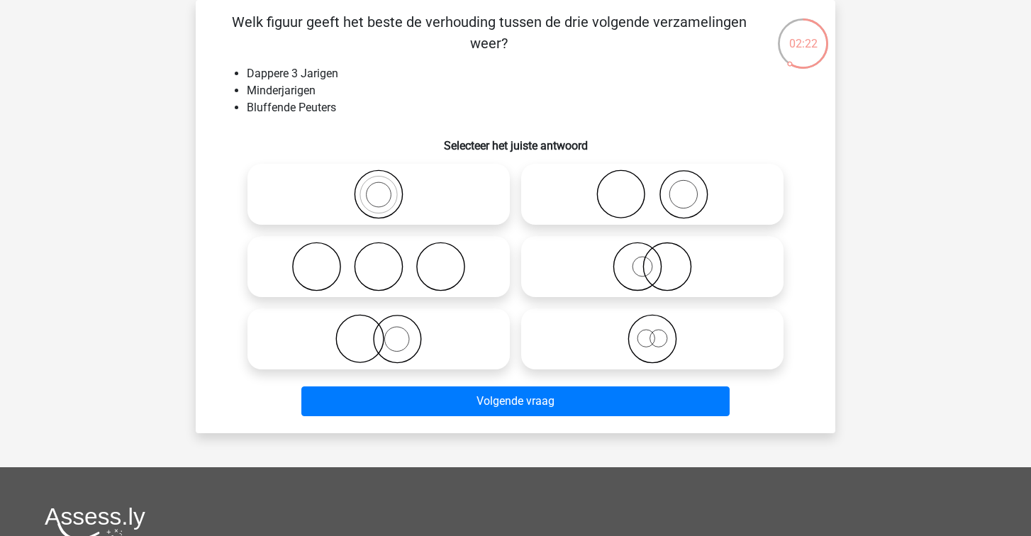
click at [419, 269] on icon at bounding box center [378, 267] width 251 height 50
click at [388, 259] on input "radio" at bounding box center [383, 254] width 9 height 9
radio input "true"
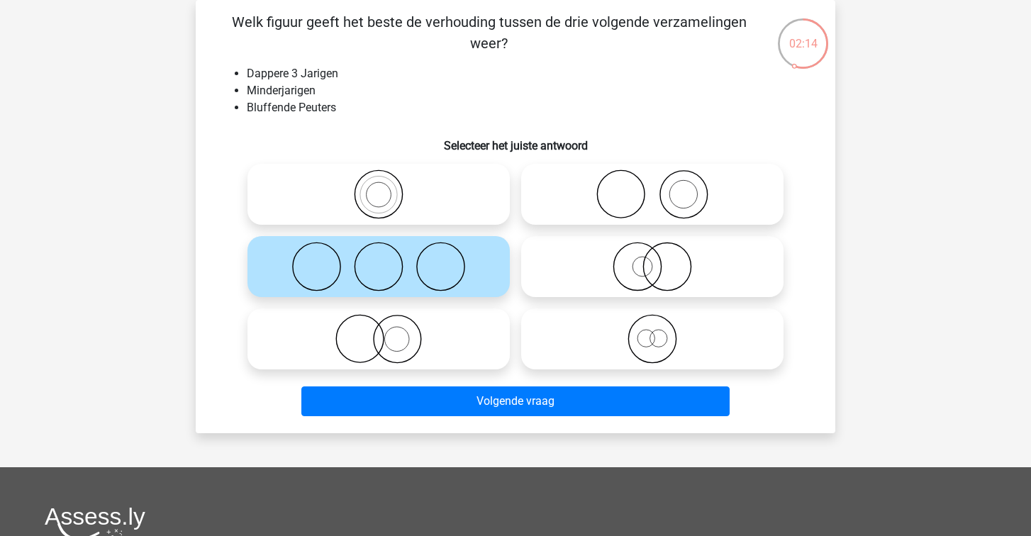
click at [628, 281] on icon at bounding box center [652, 267] width 251 height 50
click at [652, 259] on input "radio" at bounding box center [656, 254] width 9 height 9
radio input "true"
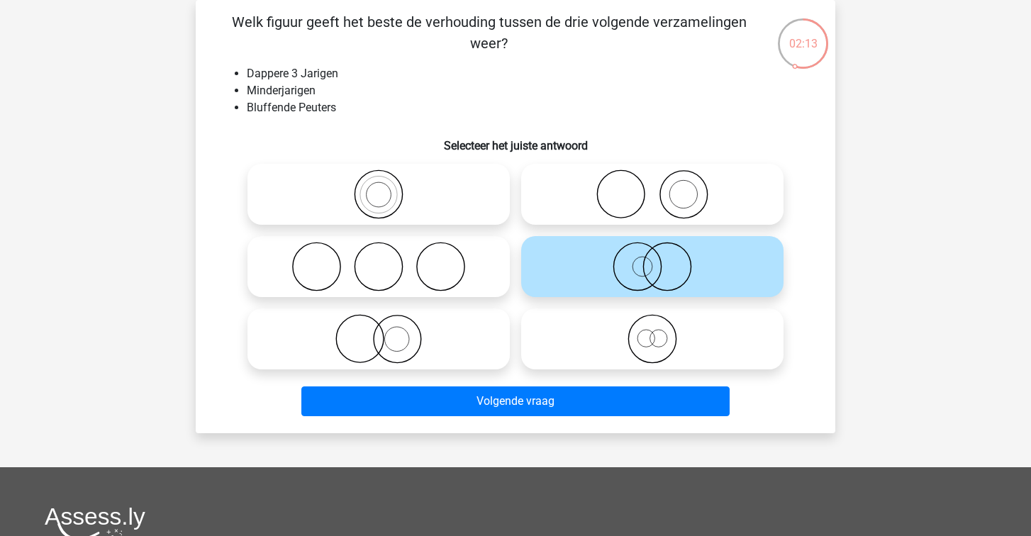
click at [619, 349] on icon at bounding box center [652, 339] width 251 height 50
click at [652, 332] on input "radio" at bounding box center [656, 327] width 9 height 9
radio input "true"
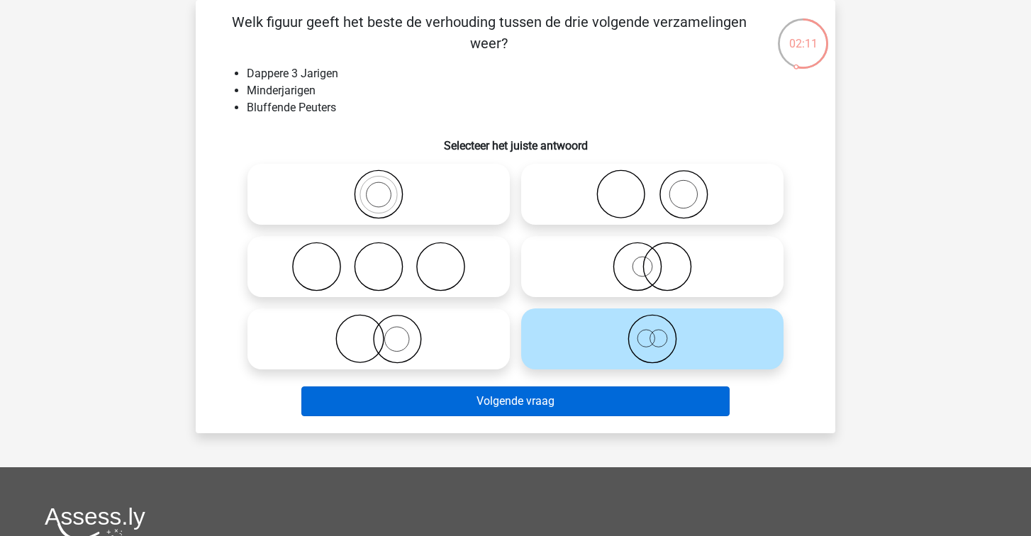
click at [542, 410] on button "Volgende vraag" at bounding box center [515, 401] width 429 height 30
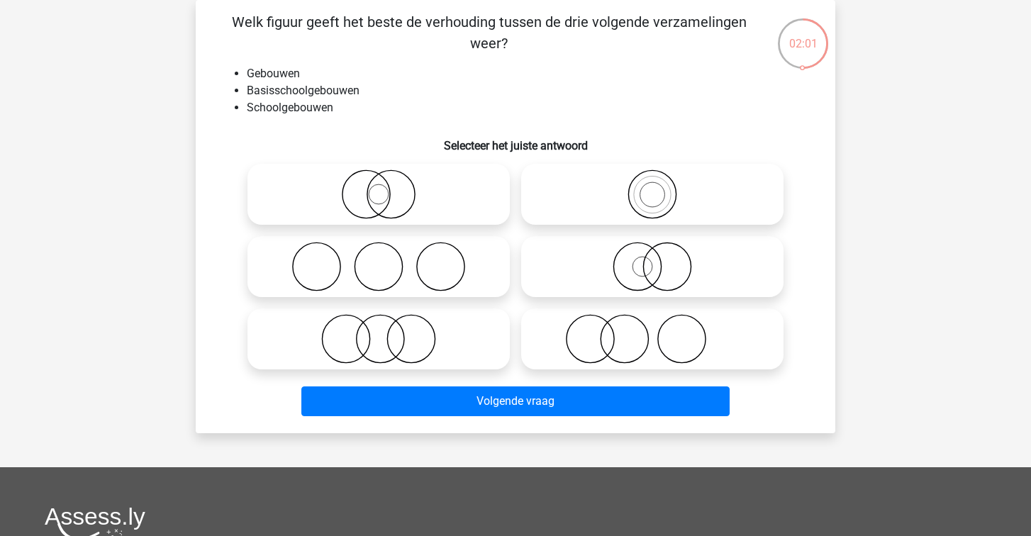
click at [651, 212] on icon at bounding box center [652, 194] width 251 height 50
click at [652, 187] on input "radio" at bounding box center [656, 182] width 9 height 9
radio input "true"
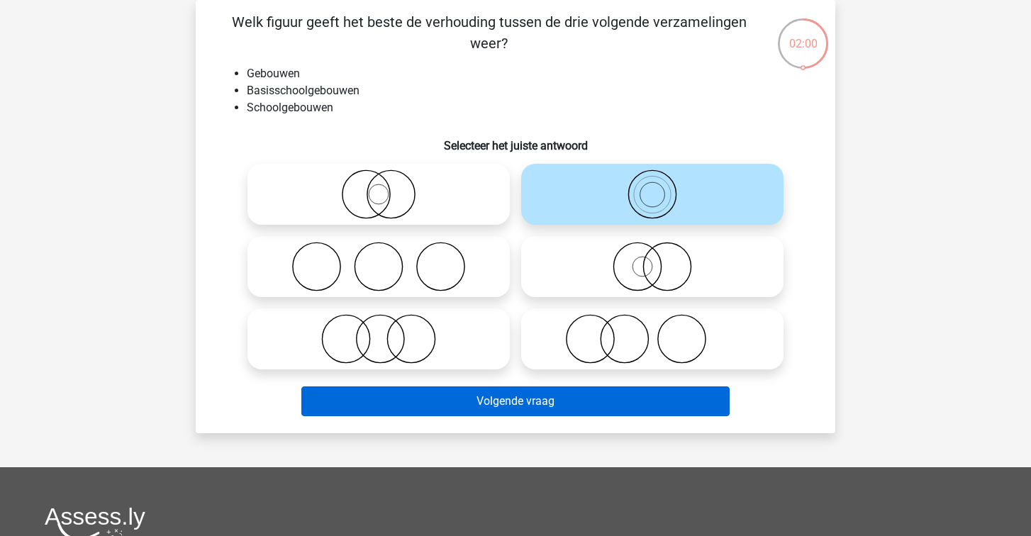
click at [559, 388] on button "Volgende vraag" at bounding box center [515, 401] width 429 height 30
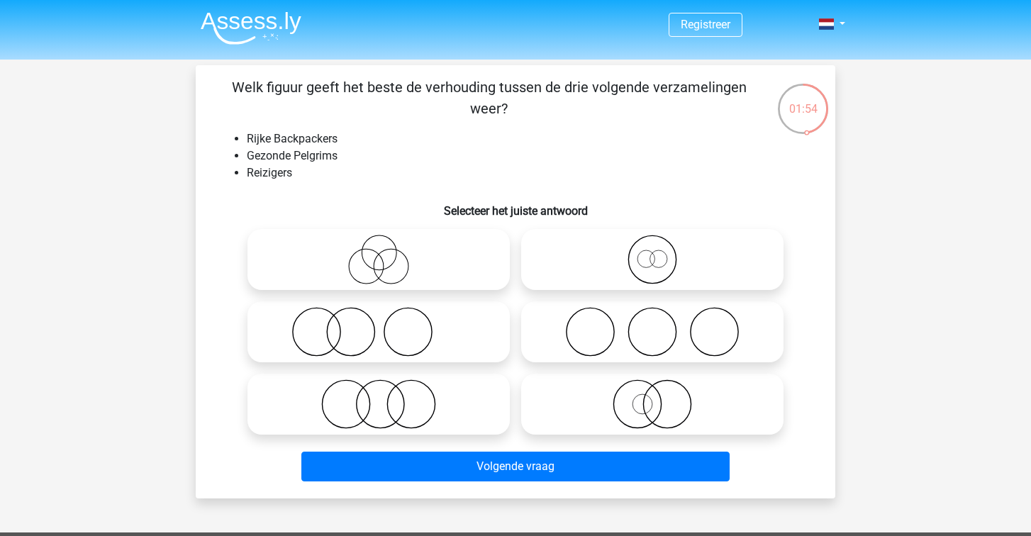
scroll to position [0, 0]
click at [258, 18] on img at bounding box center [251, 27] width 101 height 33
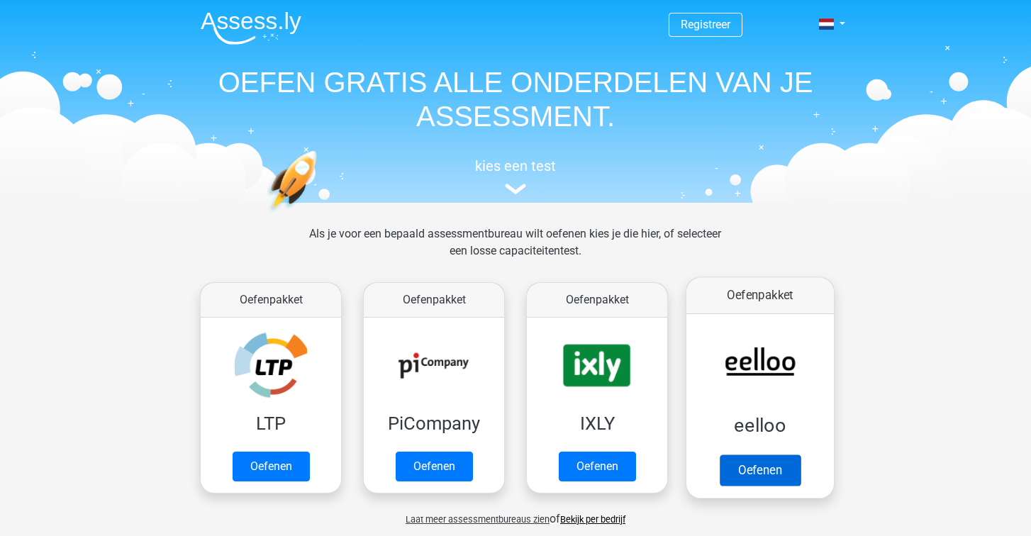
click at [762, 467] on link "Oefenen" at bounding box center [760, 469] width 81 height 31
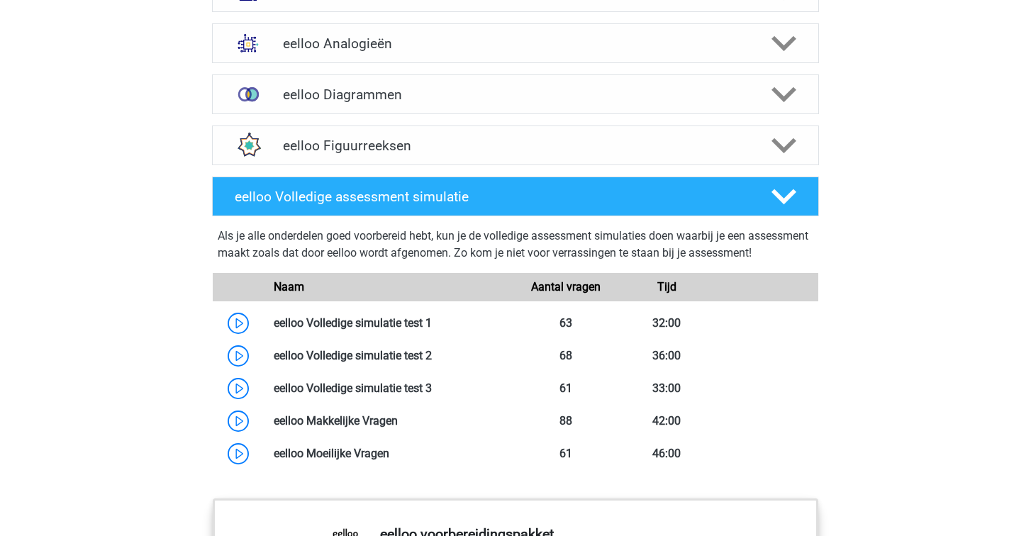
scroll to position [905, 0]
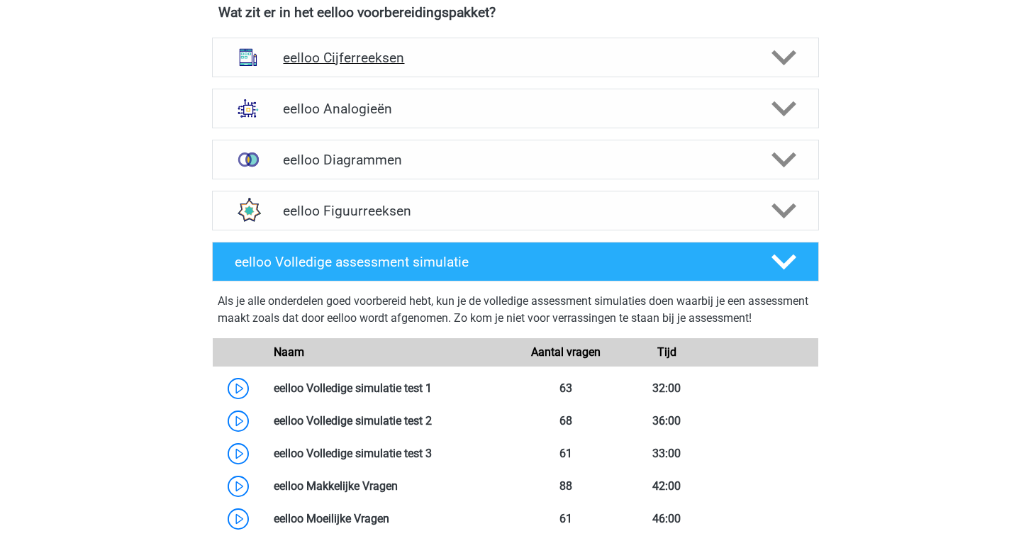
click at [636, 66] on h4 "eelloo Cijferreeksen" at bounding box center [515, 58] width 464 height 16
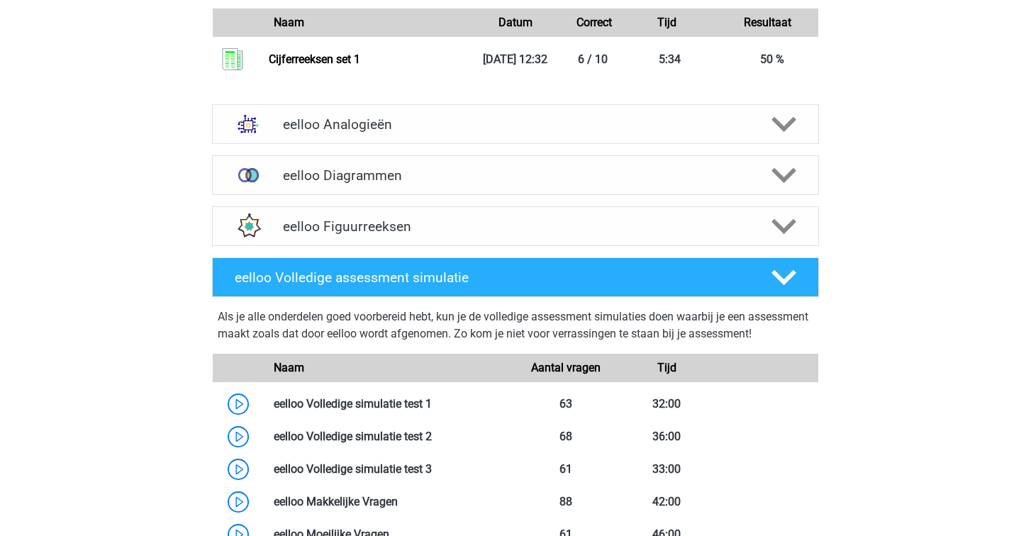
scroll to position [1726, 0]
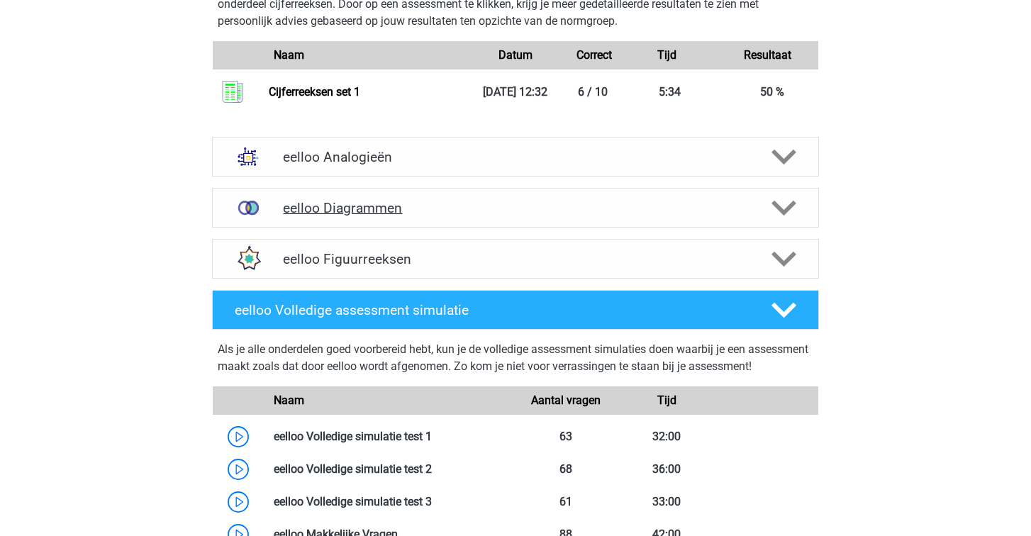
click at [487, 216] on h4 "eelloo Diagrammen" at bounding box center [515, 208] width 464 height 16
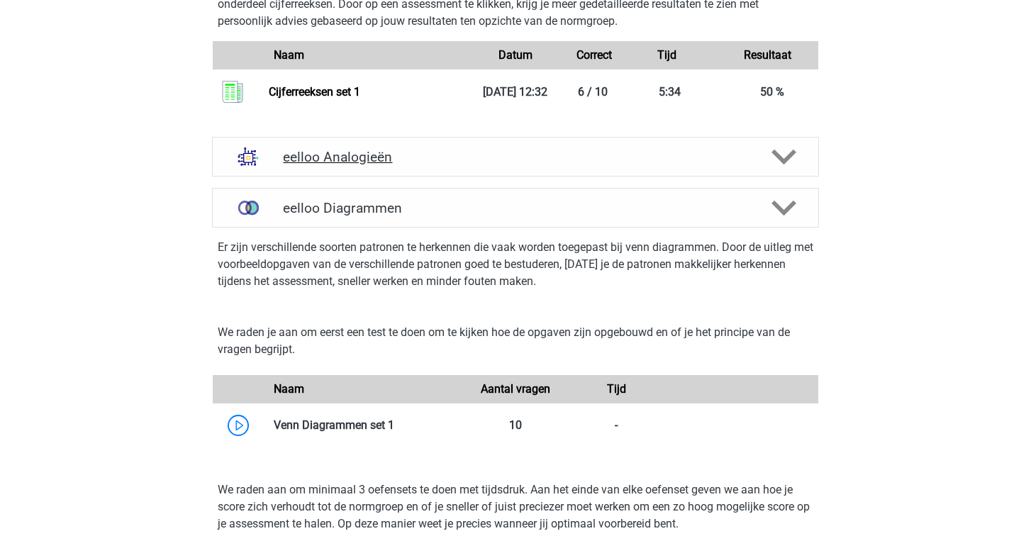
click at [486, 165] on h4 "eelloo Analogieën" at bounding box center [515, 157] width 464 height 16
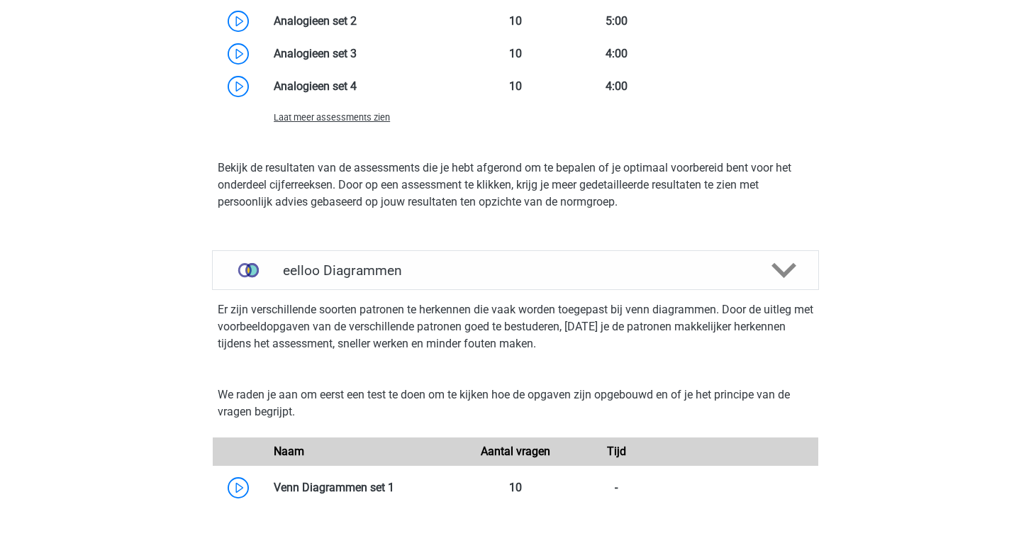
scroll to position [2630, 0]
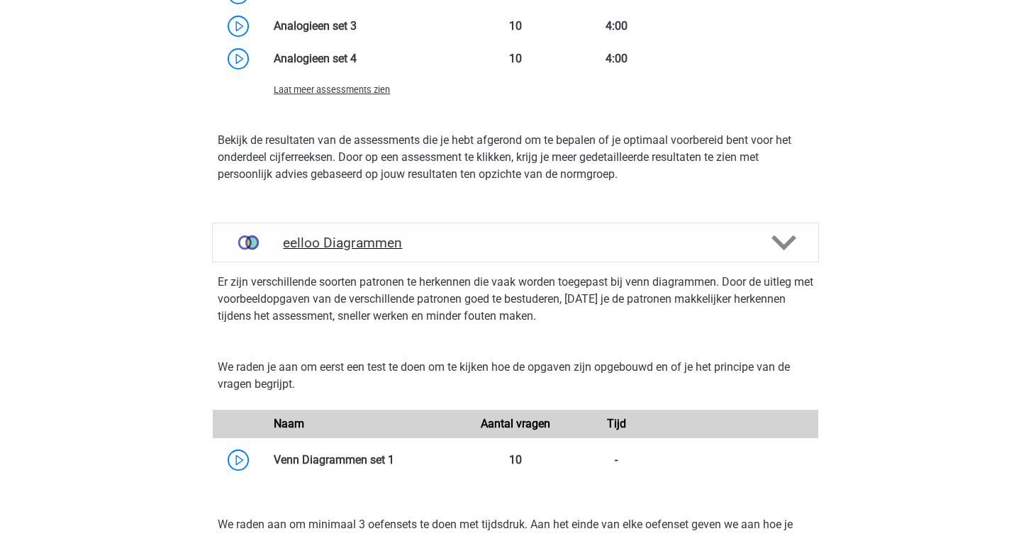
click at [491, 251] on h4 "eelloo Diagrammen" at bounding box center [515, 243] width 464 height 16
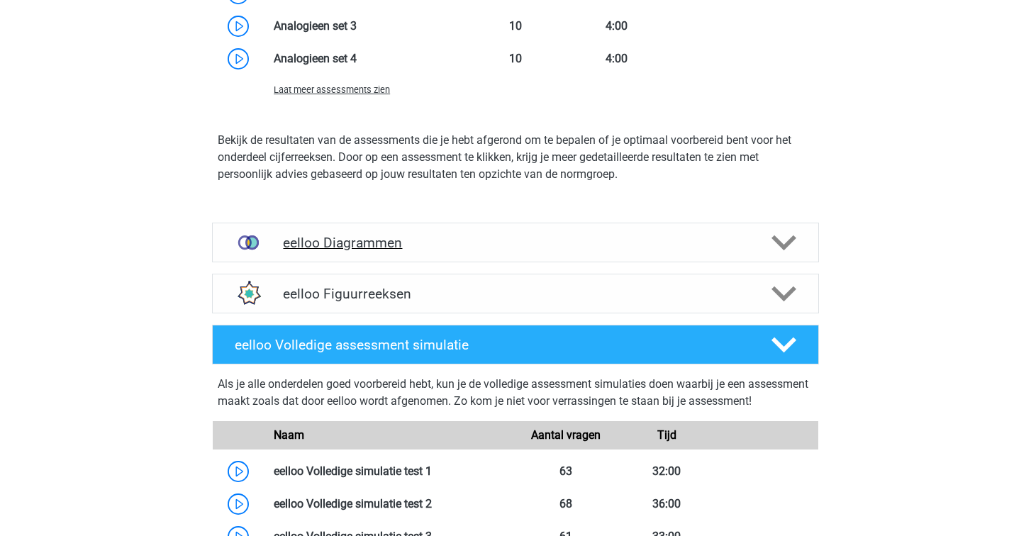
click at [490, 251] on h4 "eelloo Diagrammen" at bounding box center [515, 243] width 464 height 16
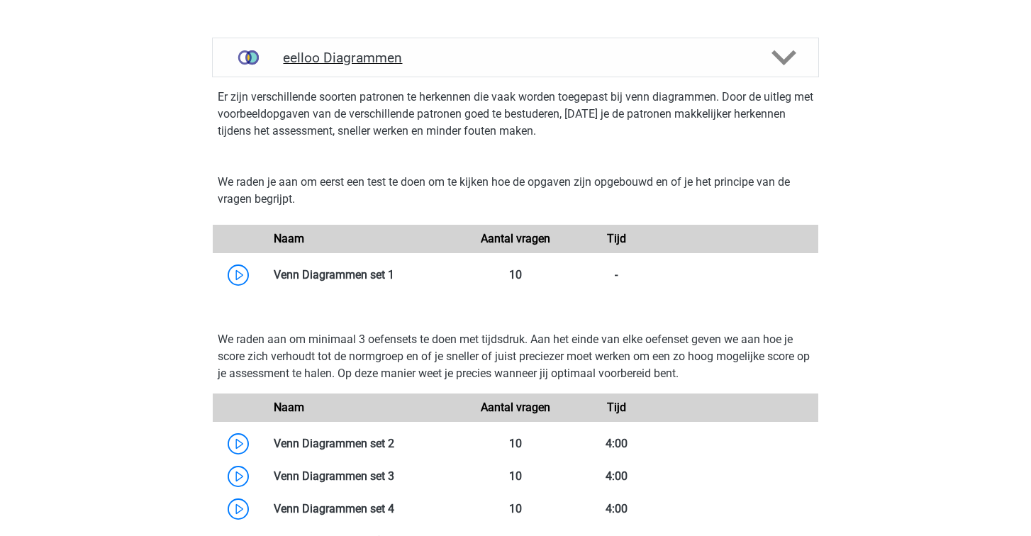
scroll to position [2842, 0]
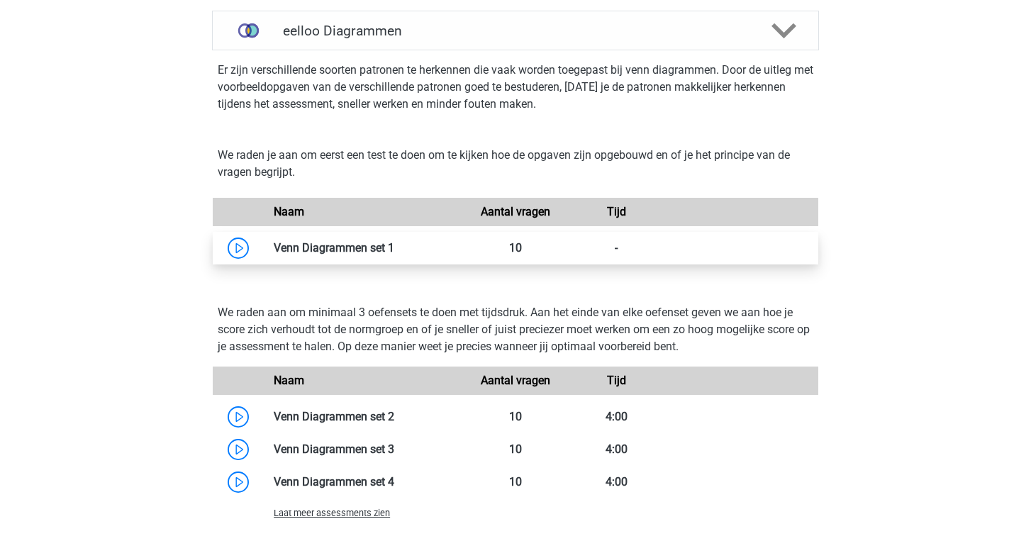
click at [394, 254] on link at bounding box center [394, 247] width 0 height 13
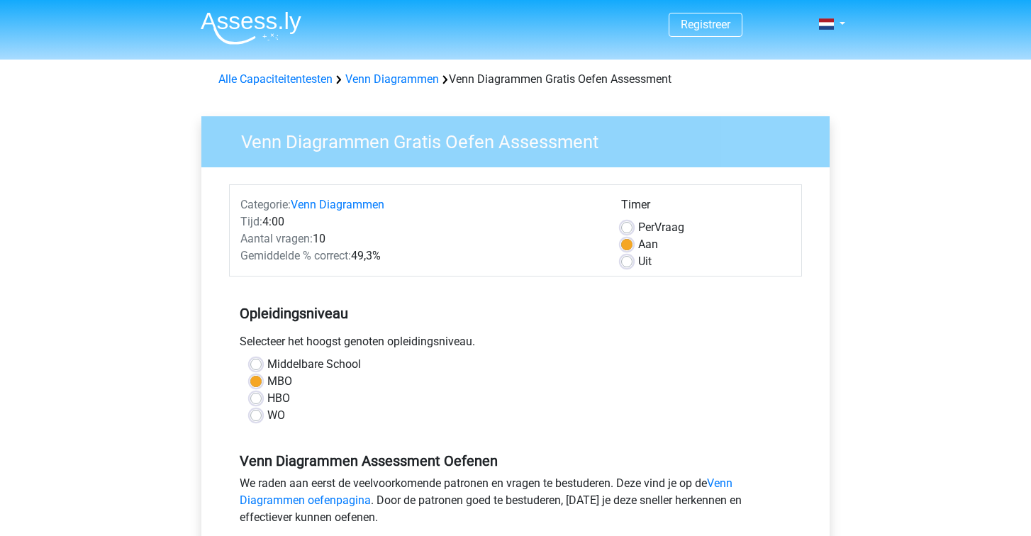
click at [267, 416] on label "WO" at bounding box center [276, 415] width 18 height 17
click at [257, 416] on input "WO" at bounding box center [255, 414] width 11 height 14
radio input "true"
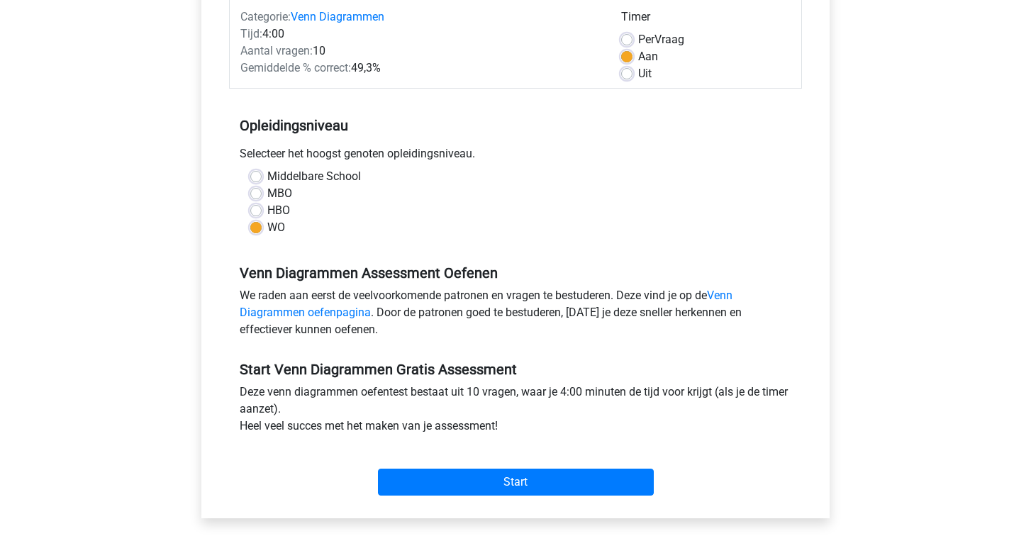
scroll to position [244, 0]
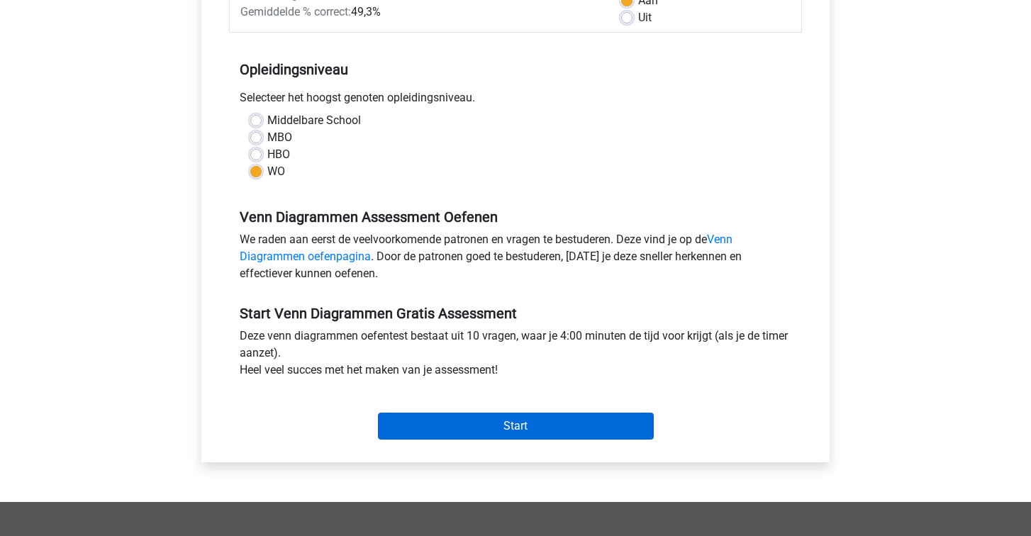
click at [476, 418] on input "Start" at bounding box center [516, 426] width 276 height 27
